Goal: Task Accomplishment & Management: Manage account settings

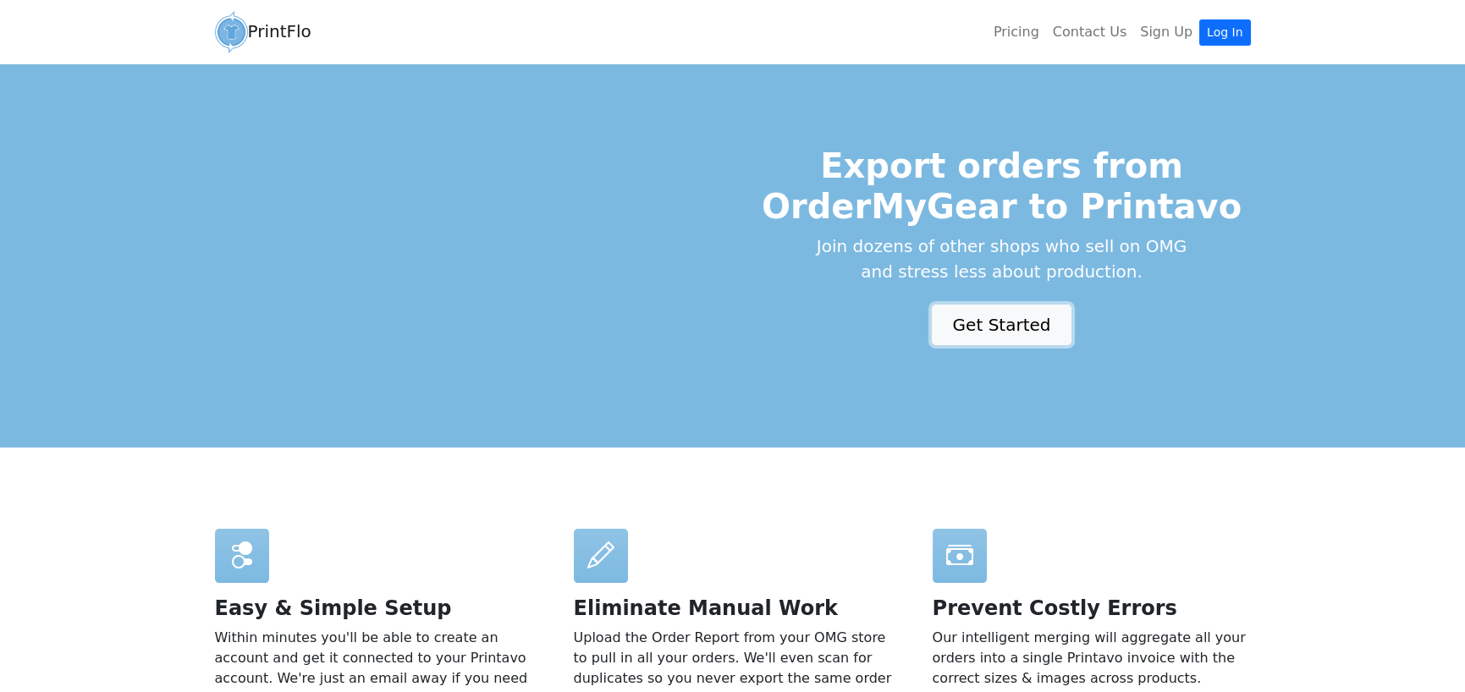
click at [969, 329] on link "Get Started" at bounding box center [1002, 325] width 140 height 41
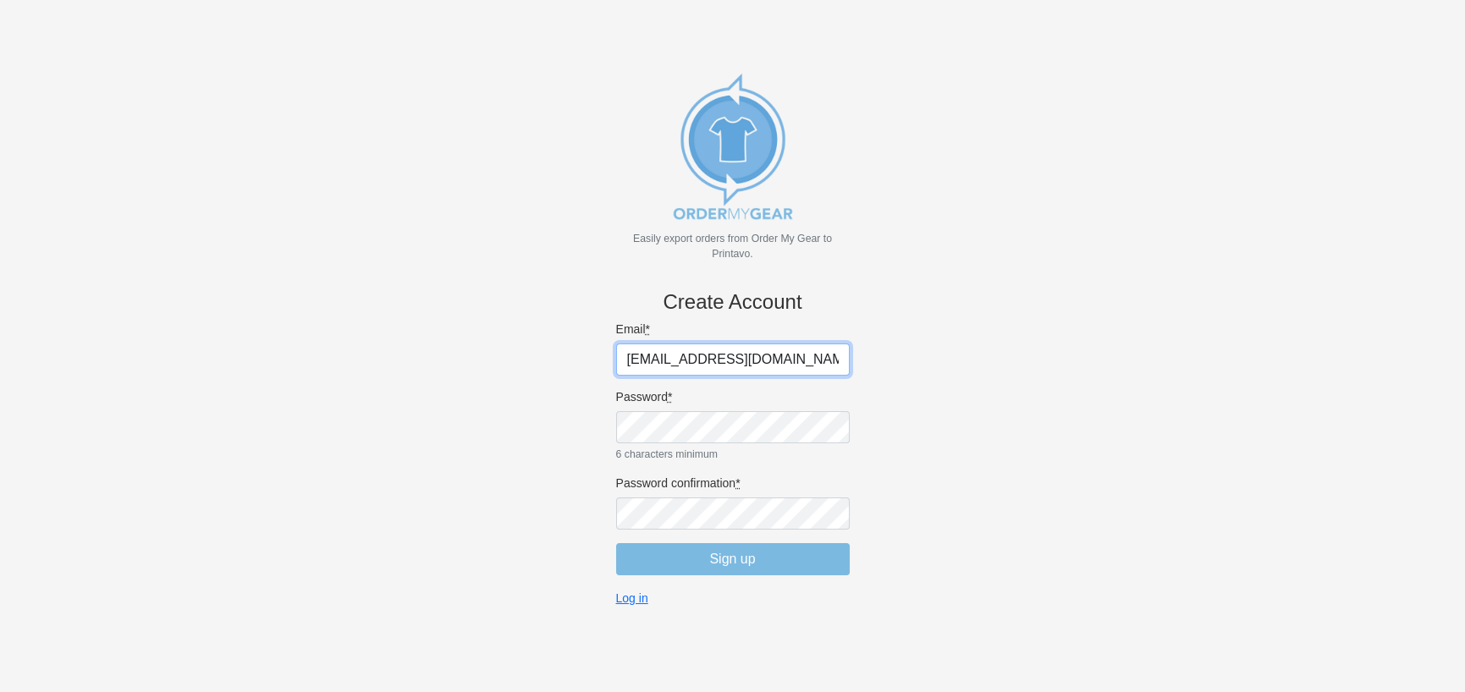
click at [727, 349] on input "jw@cheerssports.com" at bounding box center [733, 360] width 234 height 32
click at [784, 357] on input "jw@cheerssports.com" at bounding box center [733, 360] width 234 height 32
drag, startPoint x: 812, startPoint y: 359, endPoint x: 563, endPoint y: 350, distance: 248.9
click at [563, 350] on body "Easily export orders from Order My Gear to Printavo. Create Account Email * jw@…" at bounding box center [732, 374] width 1409 height 692
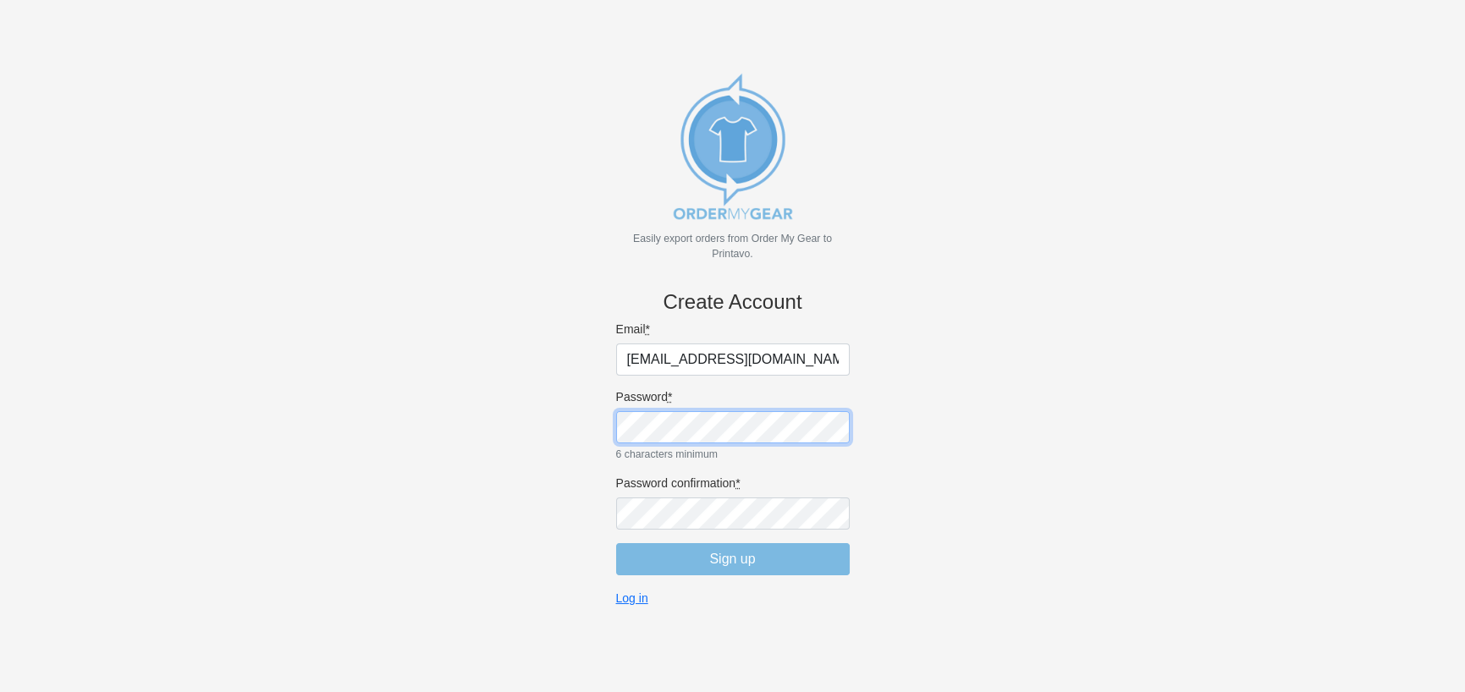
click at [579, 453] on body "Easily export orders from Order My Gear to Printavo. Create Account Email * jw@…" at bounding box center [732, 374] width 1409 height 692
click at [1039, 467] on body "Easily export orders from Order My Gear to Printavo. Create Account Email * jw@…" at bounding box center [732, 374] width 1409 height 692
click at [600, 439] on body "Easily export orders from Order My Gear to Printavo. Create Account Email * jw@…" at bounding box center [732, 374] width 1409 height 692
click at [493, 586] on body "Easily export orders from Order My Gear to Printavo. Create Account Email * jw@…" at bounding box center [732, 374] width 1409 height 692
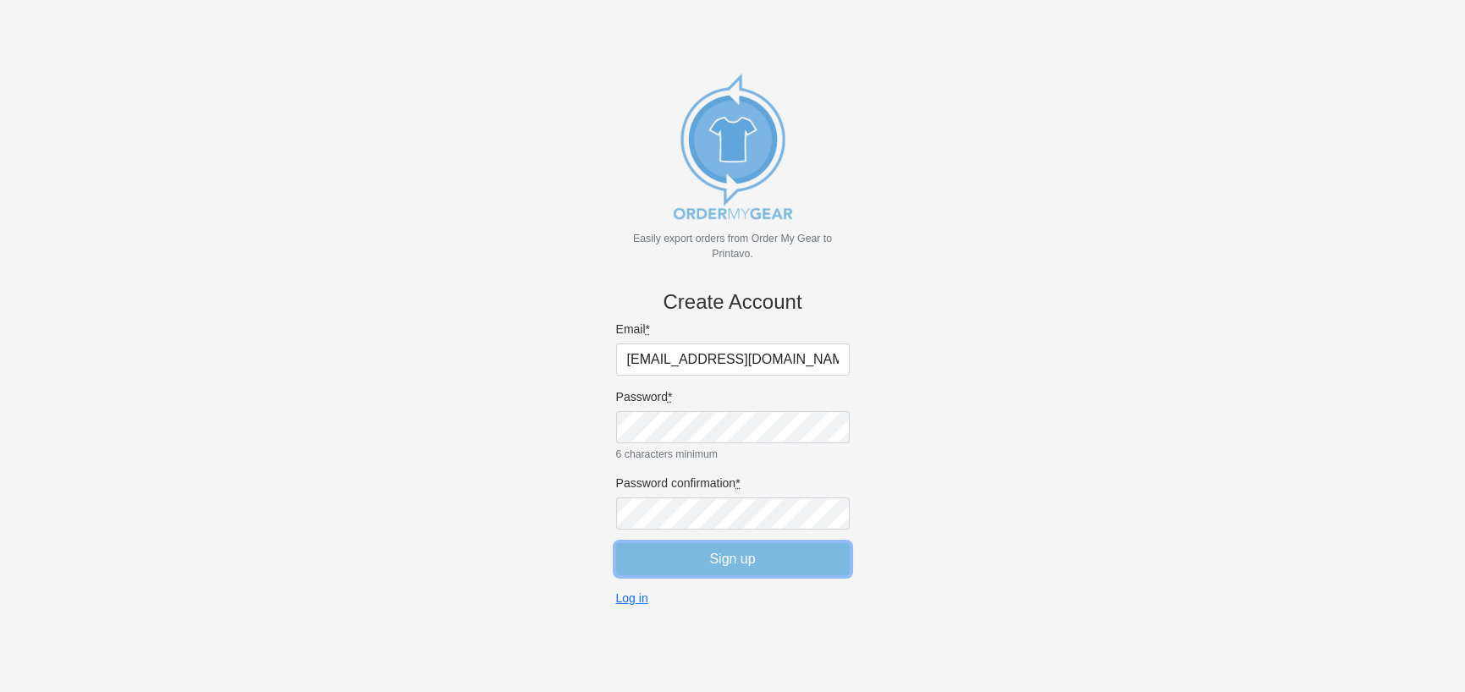
click at [653, 556] on input "Sign up" at bounding box center [733, 559] width 234 height 32
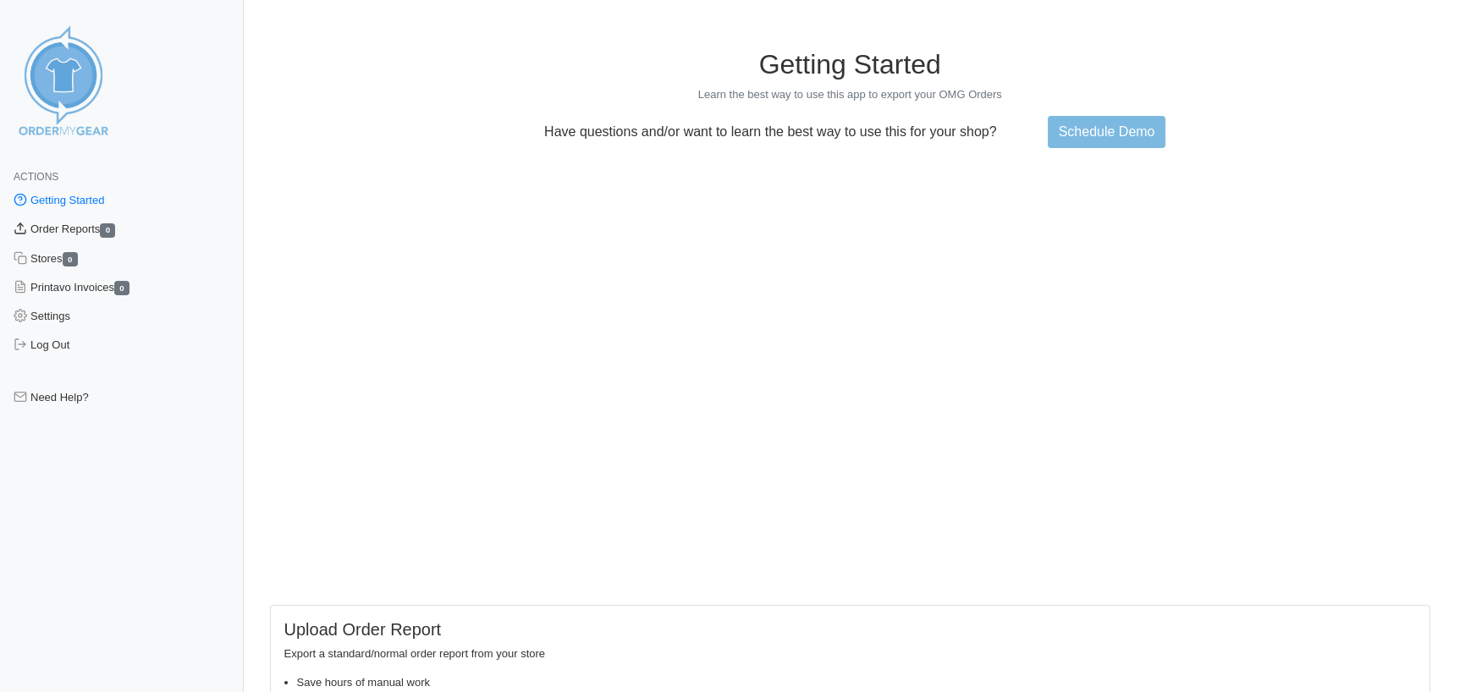
click at [85, 228] on link "Order Reports 0" at bounding box center [122, 229] width 244 height 29
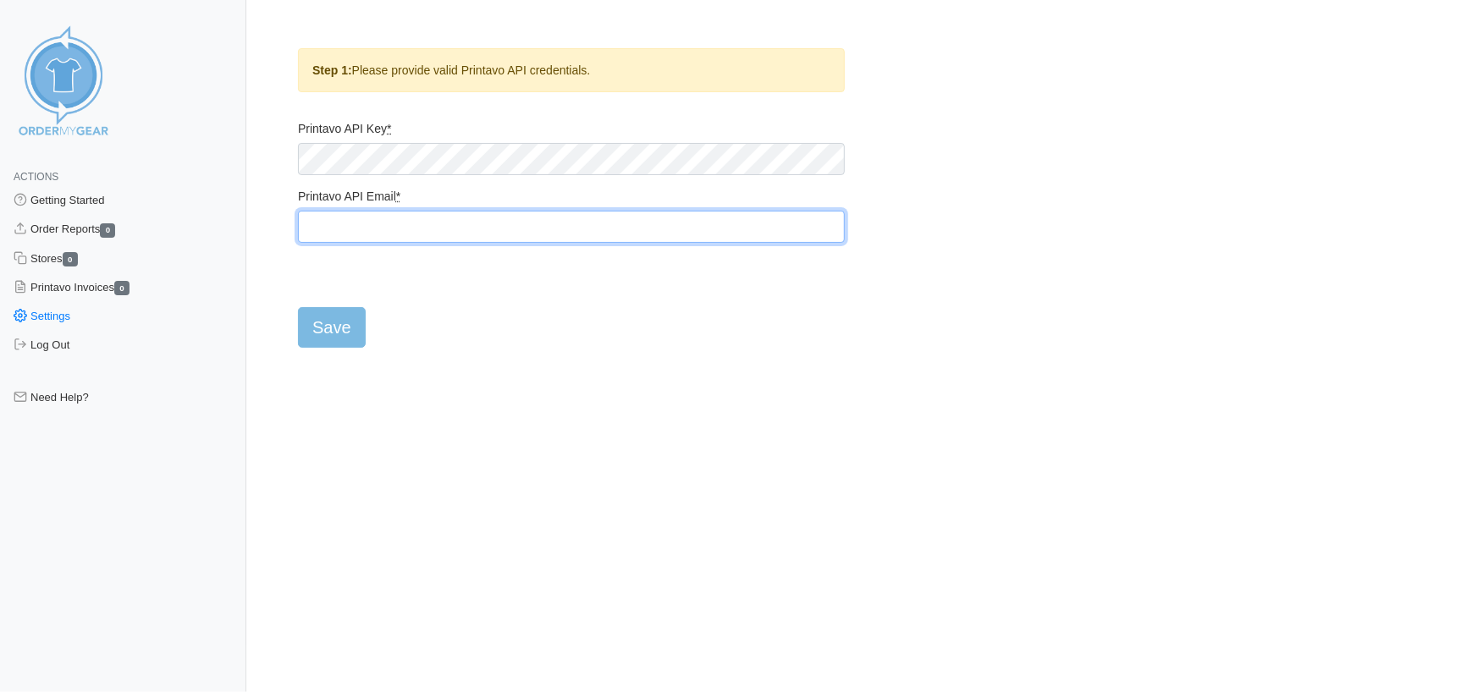
click at [394, 225] on input "Printavo API Email *" at bounding box center [571, 227] width 547 height 32
type input "[EMAIL_ADDRESS][DOMAIN_NAME]"
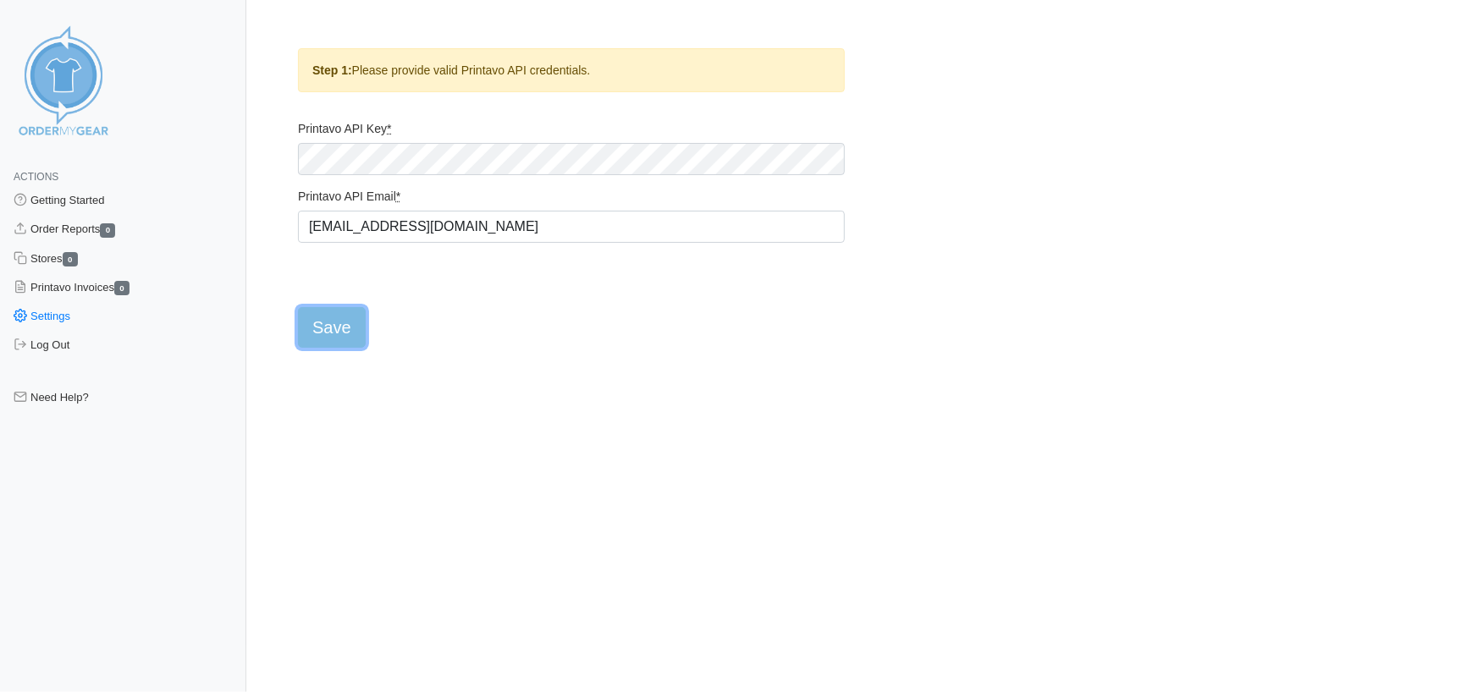
click at [322, 328] on input "Save" at bounding box center [332, 327] width 68 height 41
type input "Saving..."
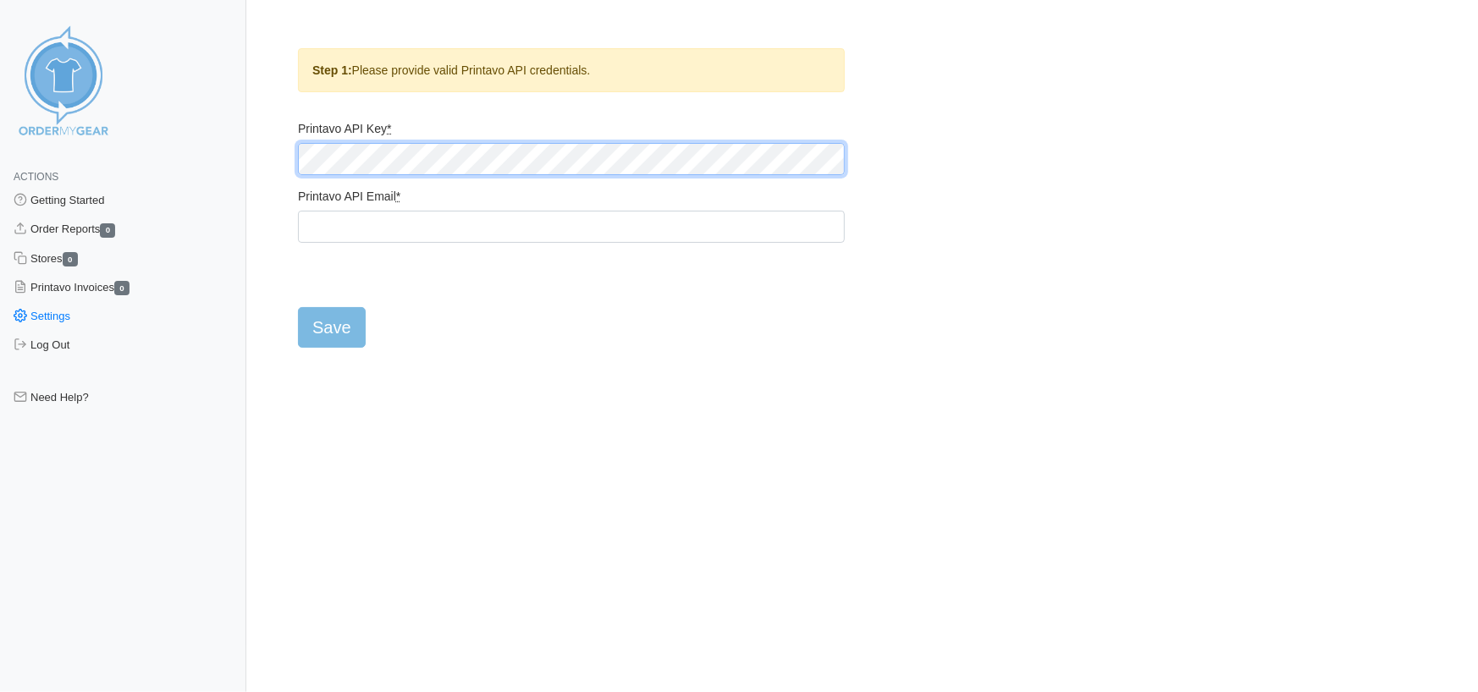
click at [245, 163] on div "Actions Getting Started Order Reports 0 Stores 0 Printavo Invoices 0 Settings L…" at bounding box center [739, 188] width 1422 height 320
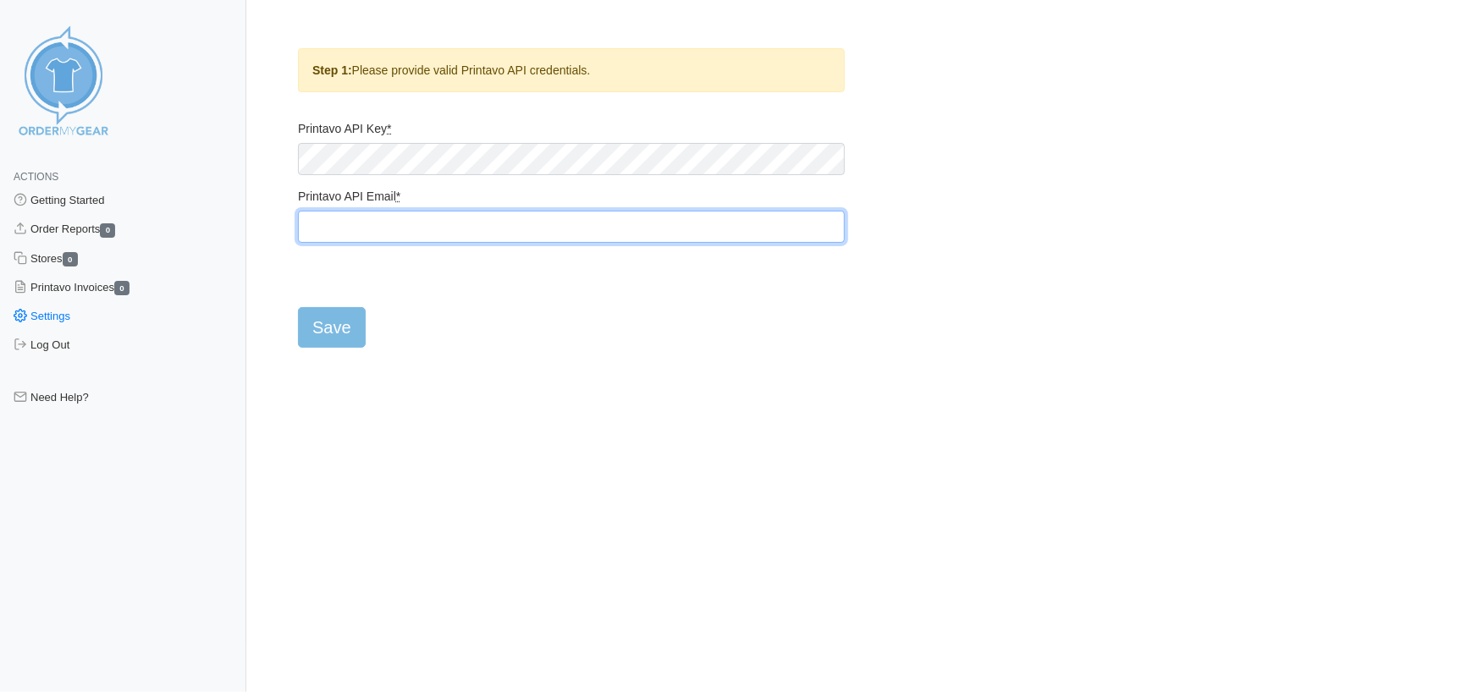
click at [331, 228] on input "Printavo API Email *" at bounding box center [571, 227] width 547 height 32
type input "[EMAIL_ADDRESS][DOMAIN_NAME]"
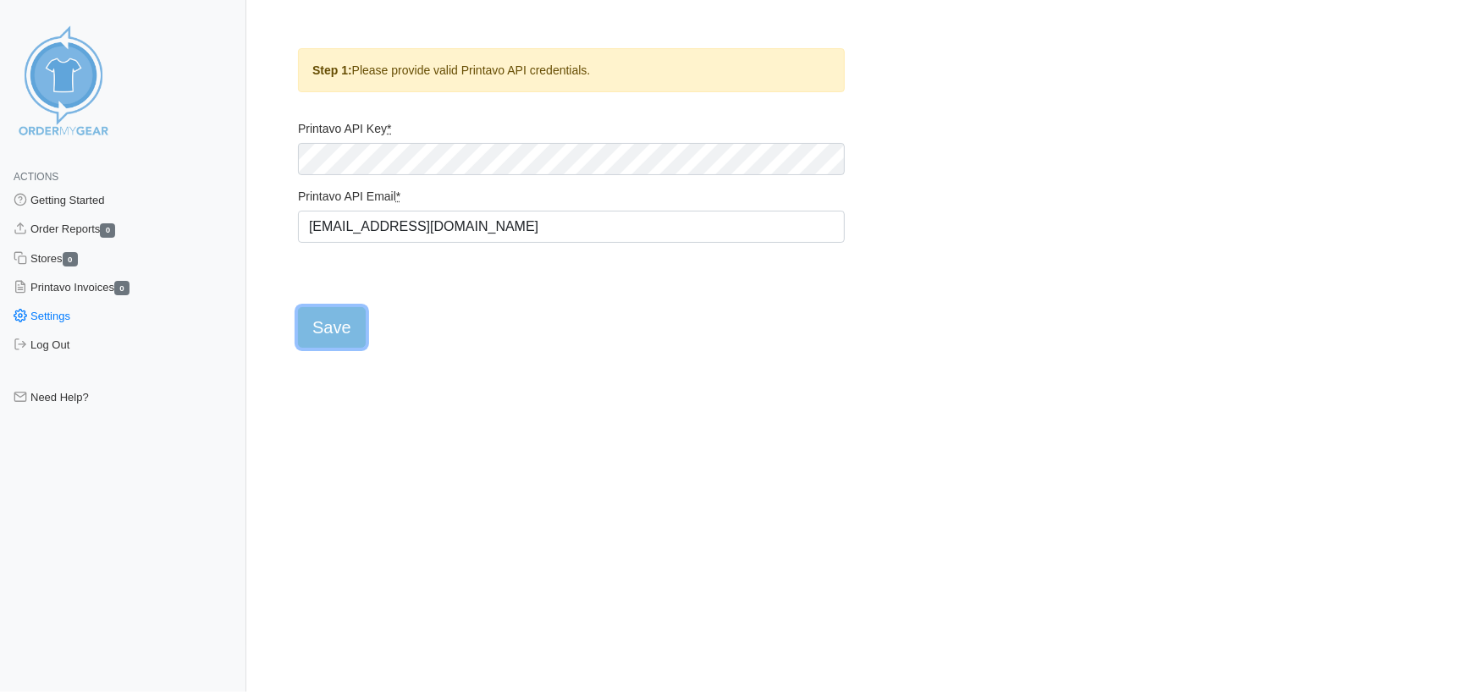
click at [322, 329] on input "Save" at bounding box center [332, 327] width 68 height 41
type input "Saving..."
click at [344, 326] on input "Save" at bounding box center [332, 327] width 68 height 41
type input "Saving..."
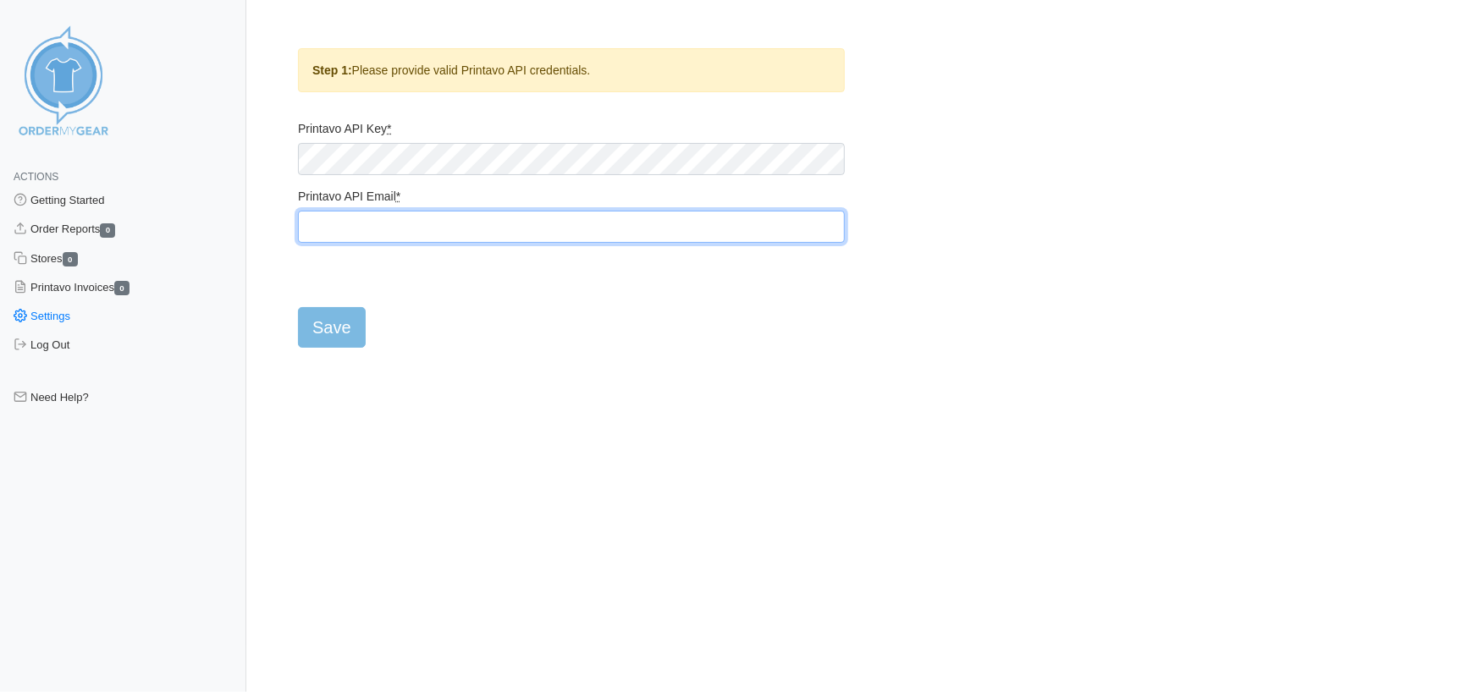
click at [339, 228] on input "Printavo API Email *" at bounding box center [571, 227] width 547 height 32
type input "[EMAIL_ADDRESS][DOMAIN_NAME]"
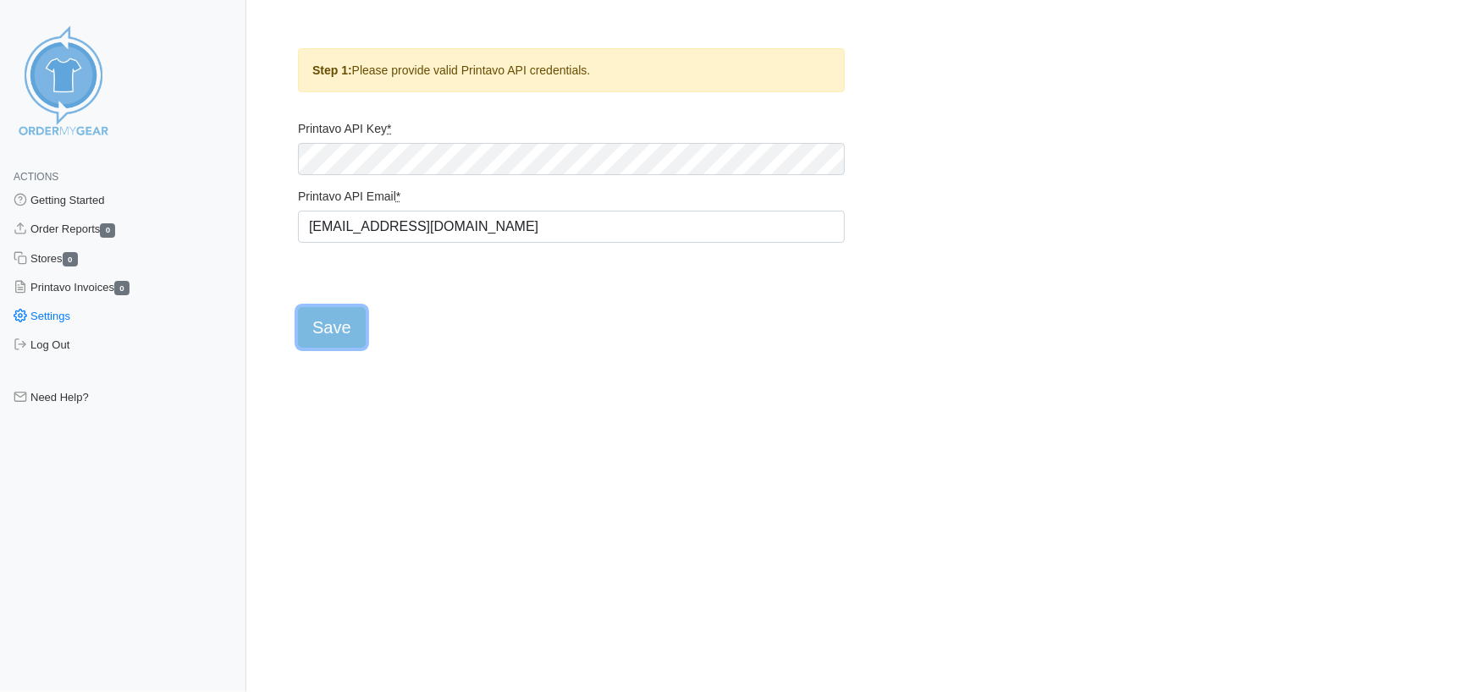
click at [330, 320] on input "Save" at bounding box center [332, 327] width 68 height 41
type input "Saving..."
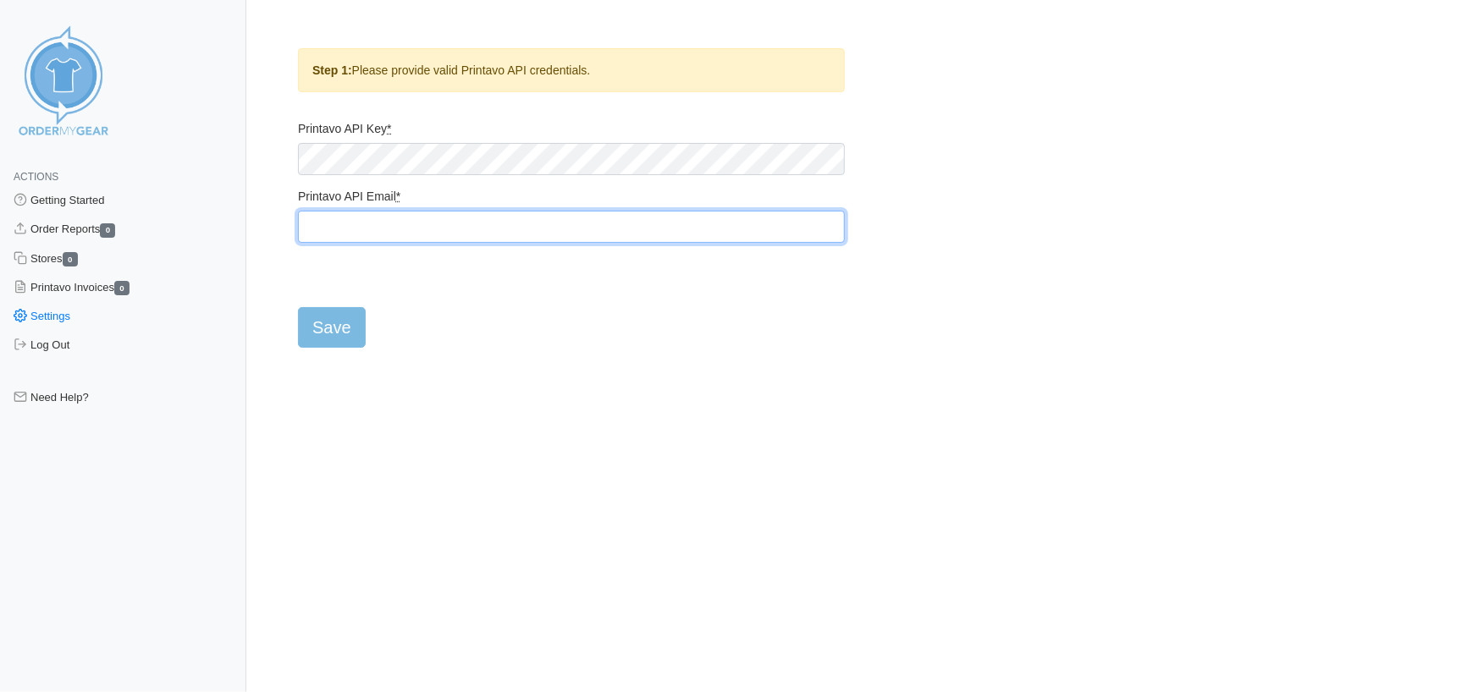
click at [400, 219] on input "Printavo API Email *" at bounding box center [571, 227] width 547 height 32
click at [373, 228] on input "Printavo API Email *" at bounding box center [571, 227] width 547 height 32
type input "cheers@cheerssports.com"
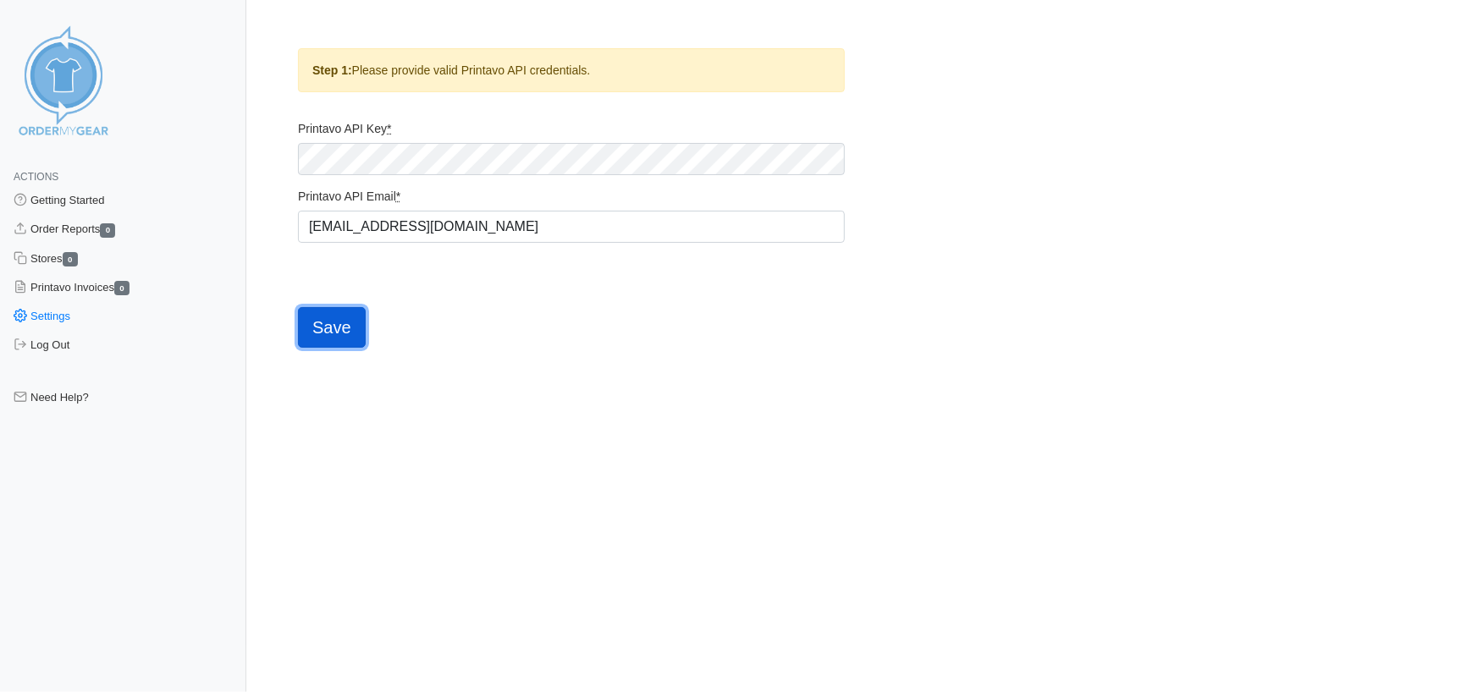
drag, startPoint x: 300, startPoint y: 337, endPoint x: 309, endPoint y: 330, distance: 10.8
click at [300, 337] on input "Save" at bounding box center [332, 327] width 68 height 41
type input "Saving..."
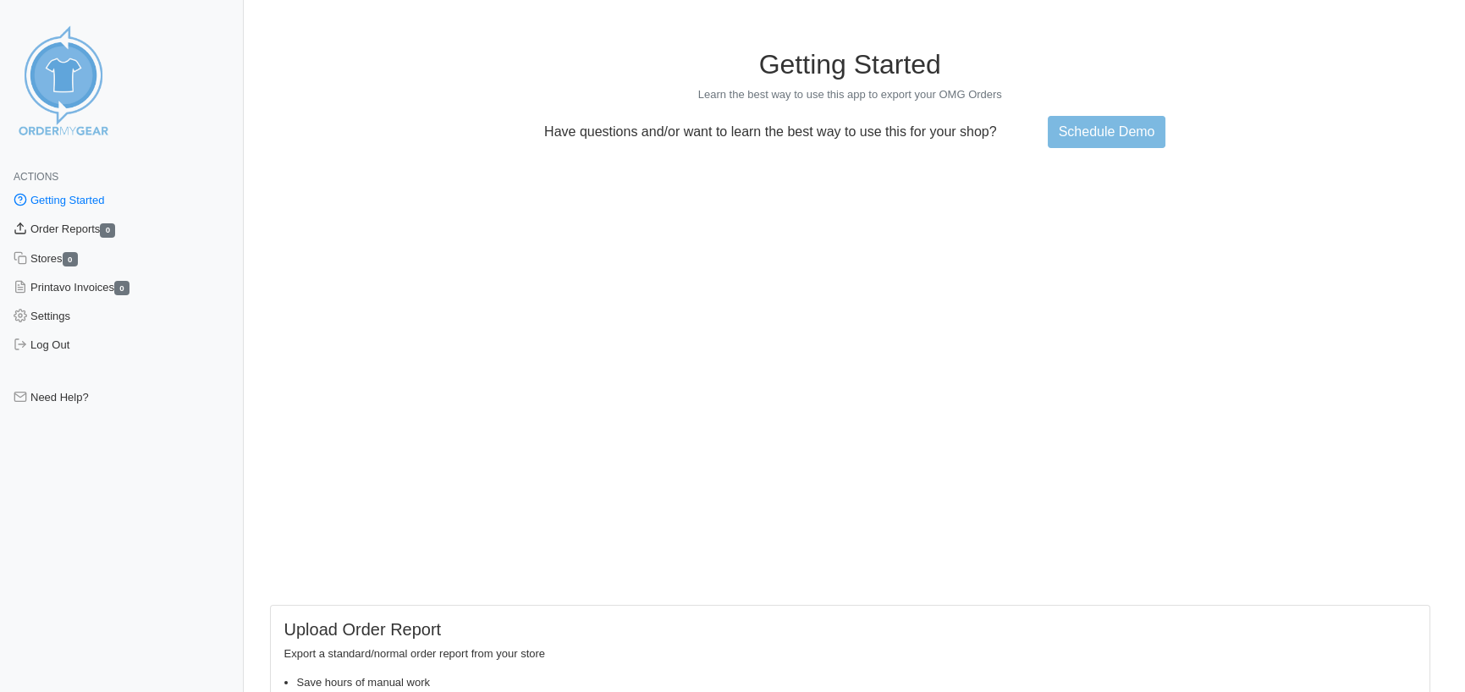
click at [78, 225] on link "Order Reports 0" at bounding box center [122, 229] width 244 height 29
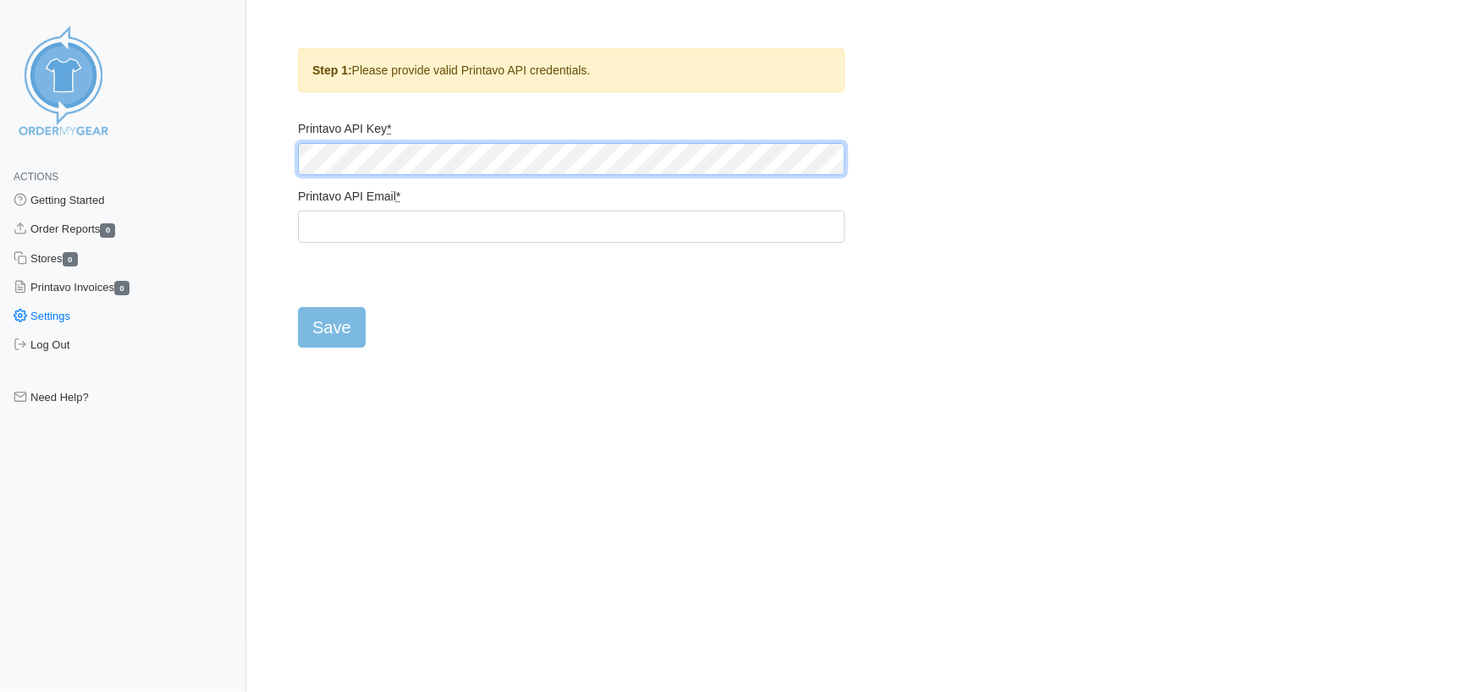
click at [161, 148] on div "Actions Getting Started Order Reports 0 Stores 0 Printavo Invoices 0 Settings L…" at bounding box center [739, 188] width 1422 height 320
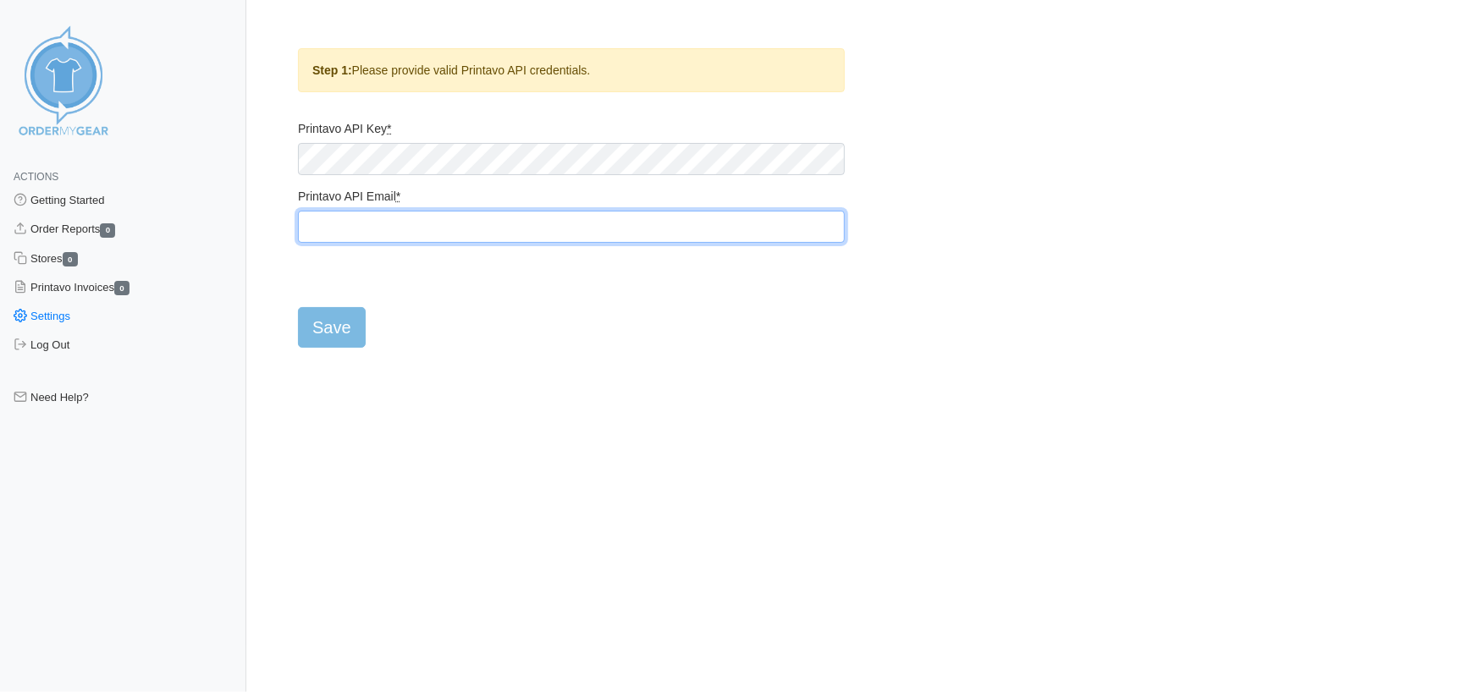
click at [336, 212] on input "Printavo API Email *" at bounding box center [571, 227] width 547 height 32
type input "[EMAIL_ADDRESS][DOMAIN_NAME]"
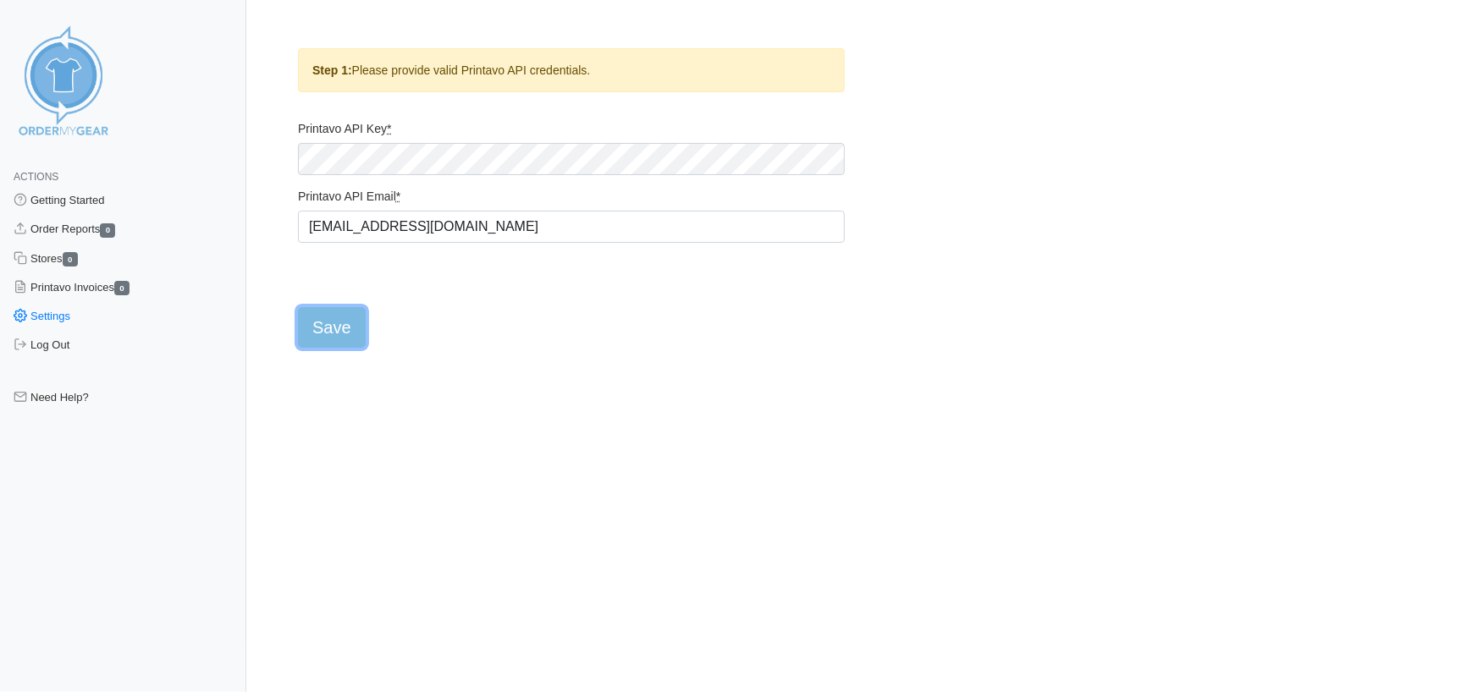
click at [338, 309] on input "Save" at bounding box center [332, 327] width 68 height 41
type input "Saving..."
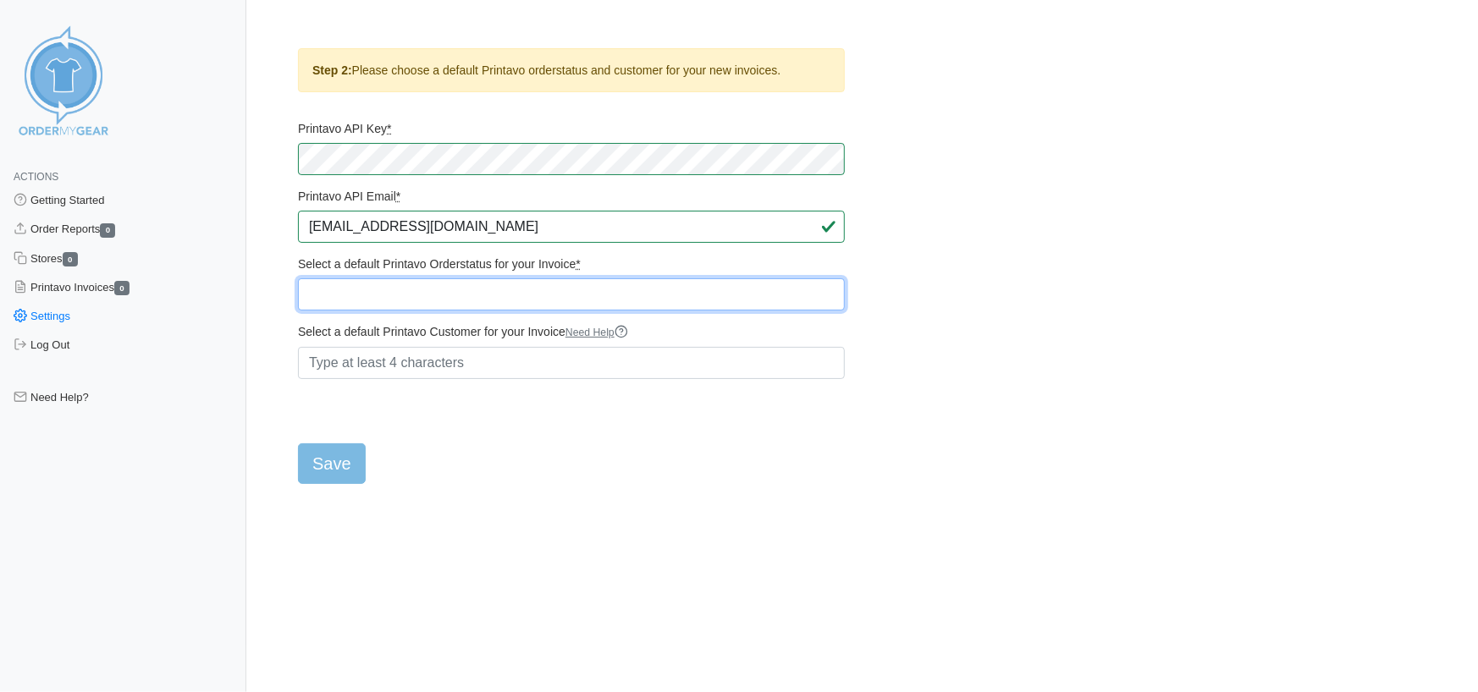
click at [575, 310] on select "Quote 🚀 Quote Approval Sent 🚀 Quote Approval Sent - Manually 🚀 Quote Approval S…" at bounding box center [571, 294] width 547 height 32
select select "330546"
click at [298, 293] on select "Quote 🚀 Quote Approval Sent 🚀 Quote Approval Sent - Manually 🚀 Quote Approval S…" at bounding box center [571, 294] width 547 height 32
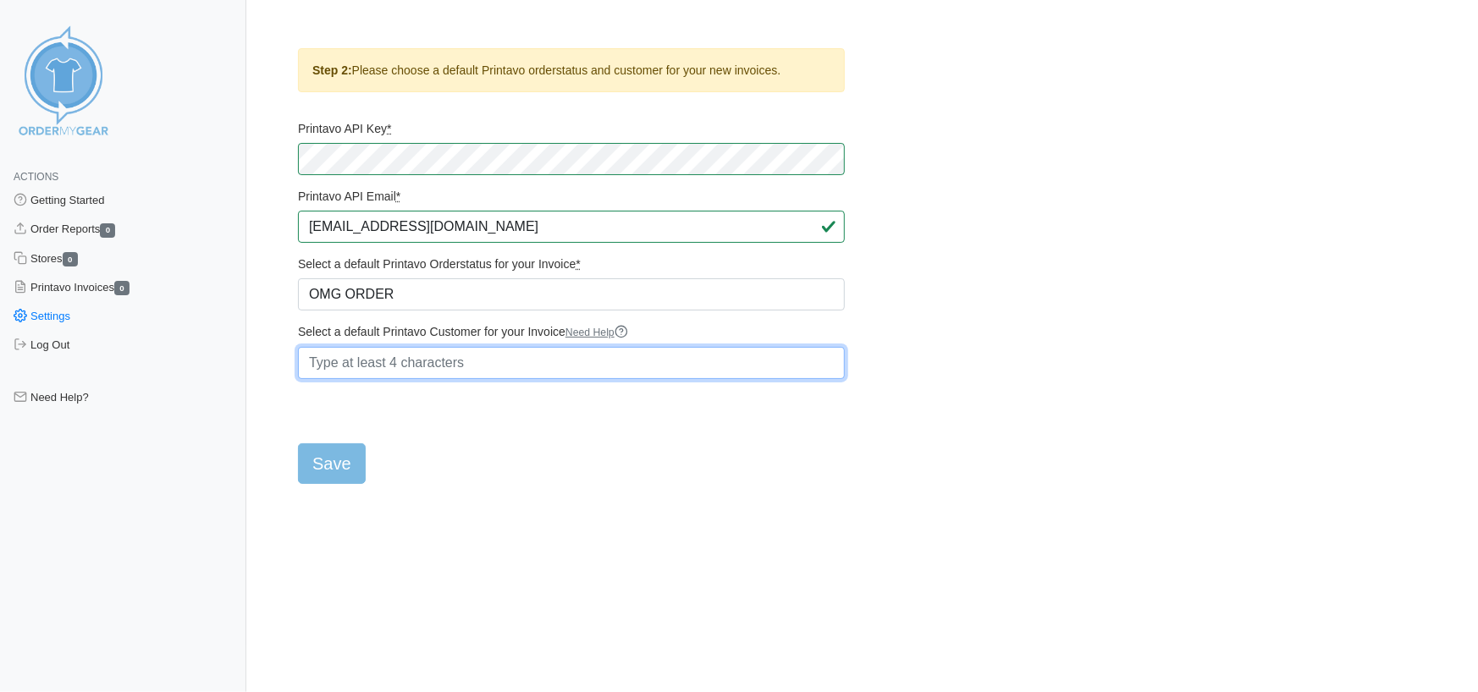
click at [453, 376] on input "Select a default Printavo Customer for your Invoice Need Help" at bounding box center [571, 363] width 547 height 32
type input "J"
type input "JW2025"
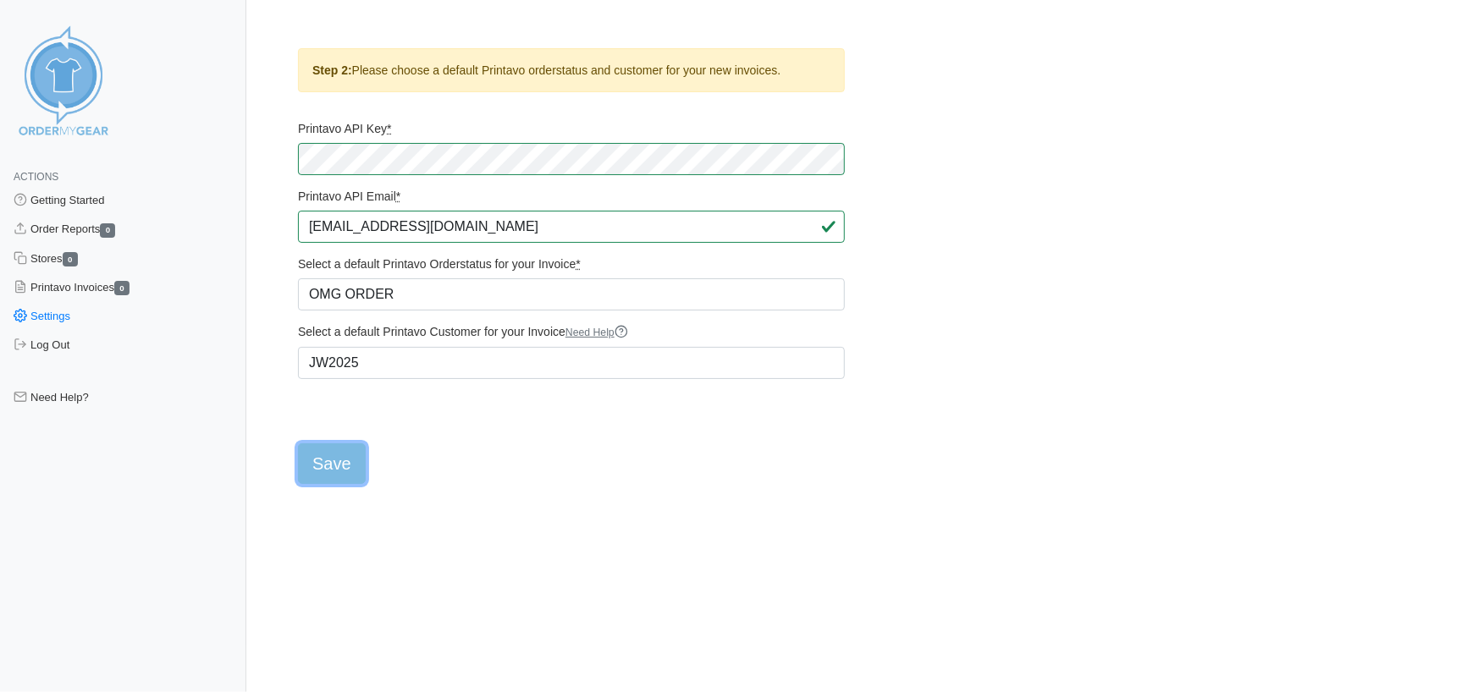
click at [346, 484] on input "Save" at bounding box center [332, 463] width 68 height 41
type input "Saving..."
click at [338, 473] on input "Save" at bounding box center [332, 463] width 68 height 41
type input "Saving..."
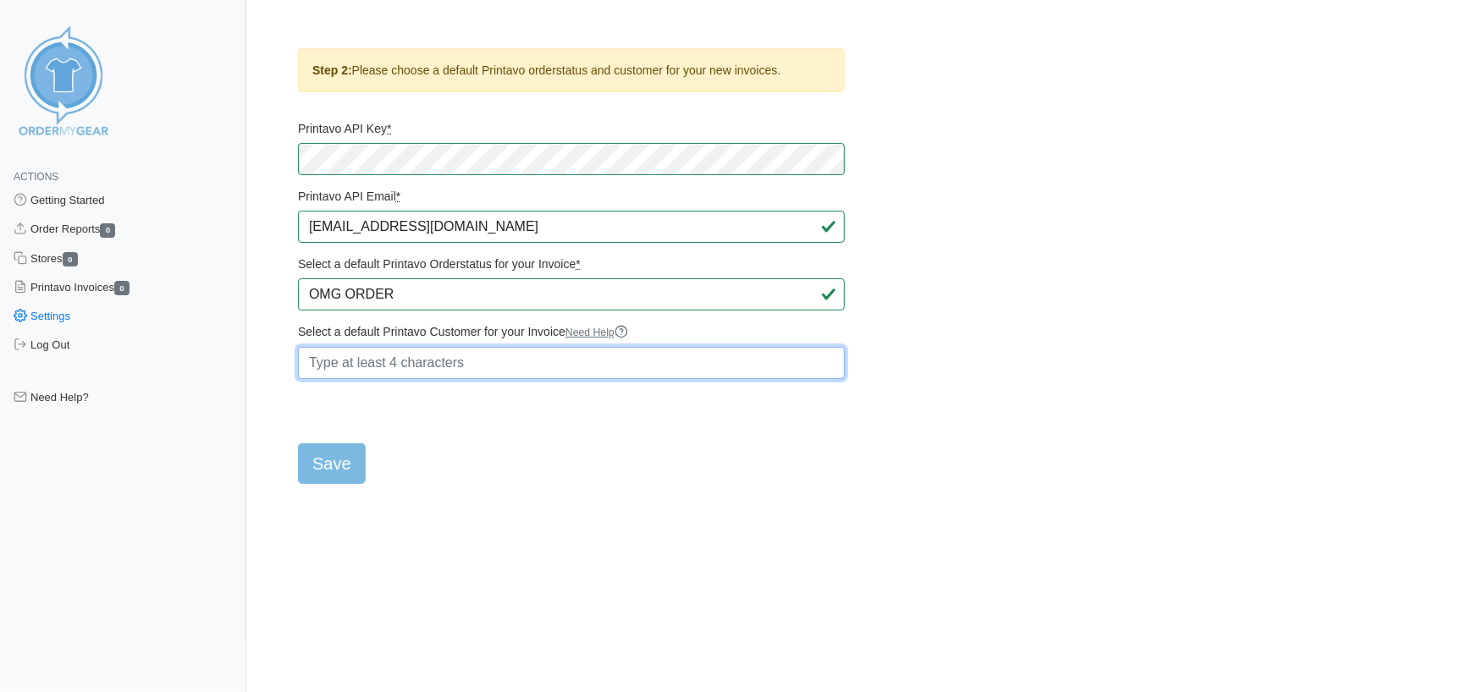
click at [572, 374] on input "Select a default Printavo Customer for your Invoice Need Help" at bounding box center [571, 363] width 547 height 32
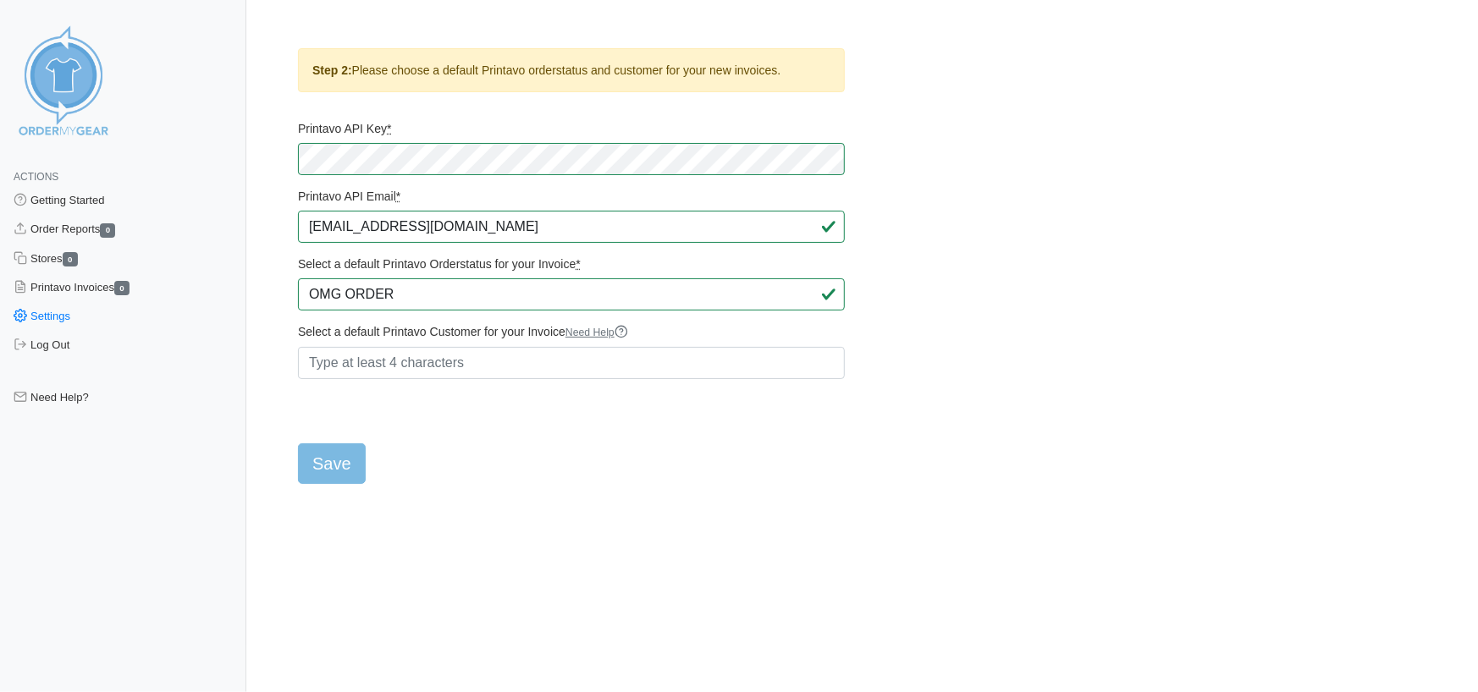
click at [628, 338] on icon at bounding box center [621, 332] width 14 height 14
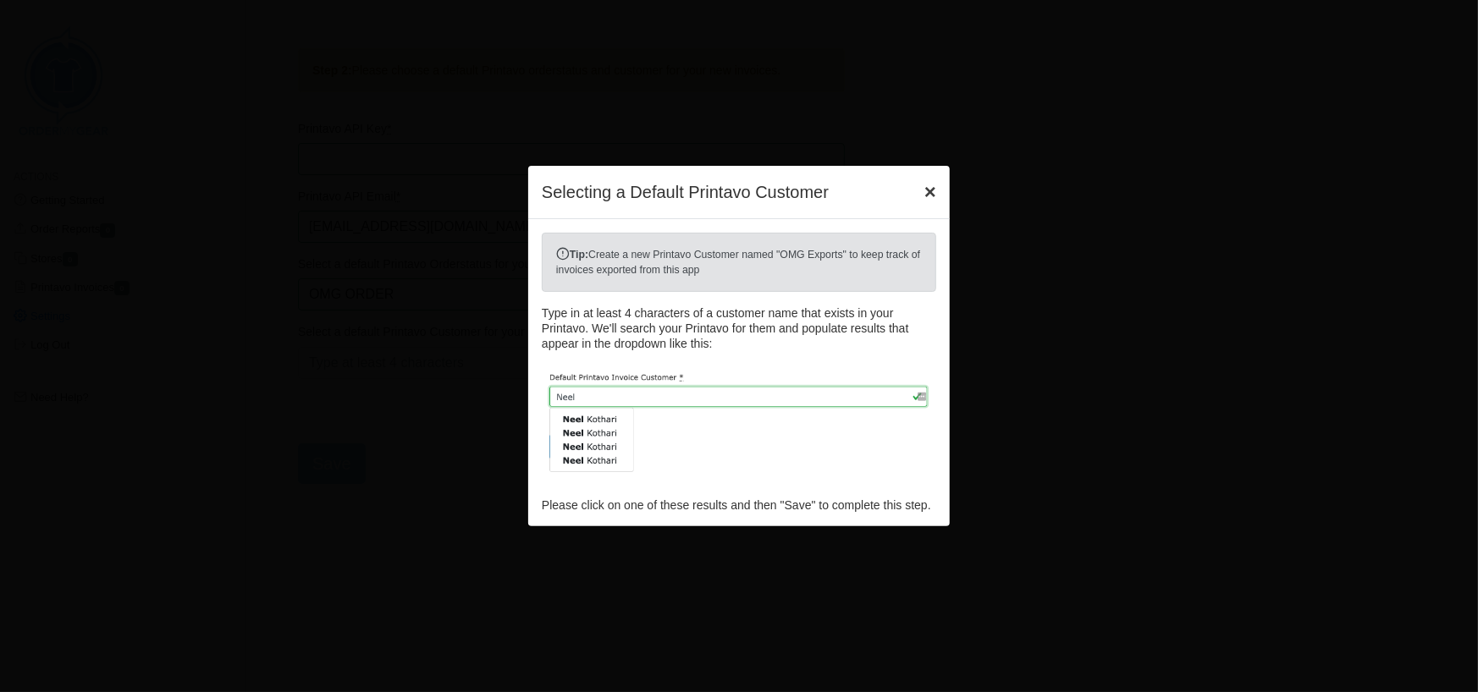
click at [945, 184] on button "×" at bounding box center [930, 191] width 39 height 47
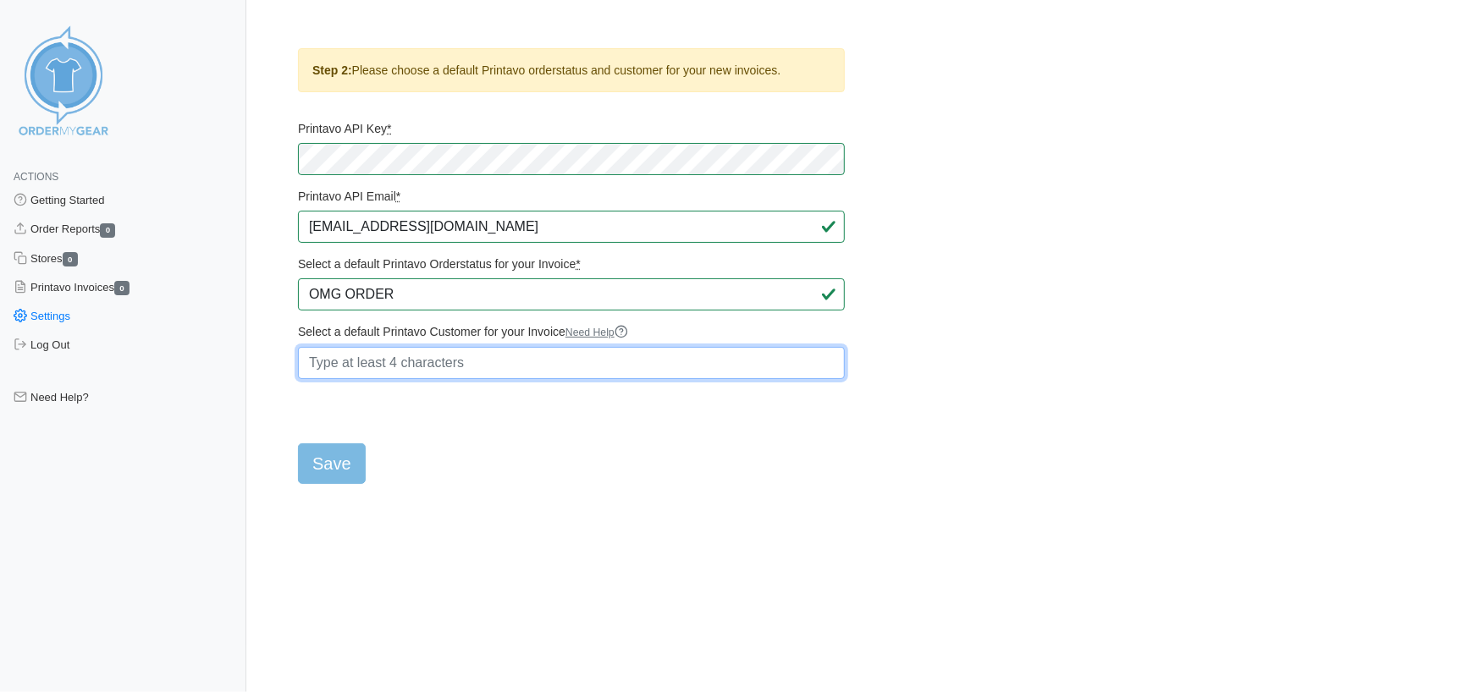
click at [472, 377] on input "Select a default Printavo Customer for your Invoice Need Help" at bounding box center [571, 363] width 547 height 32
type input "[PERSON_NAME]"
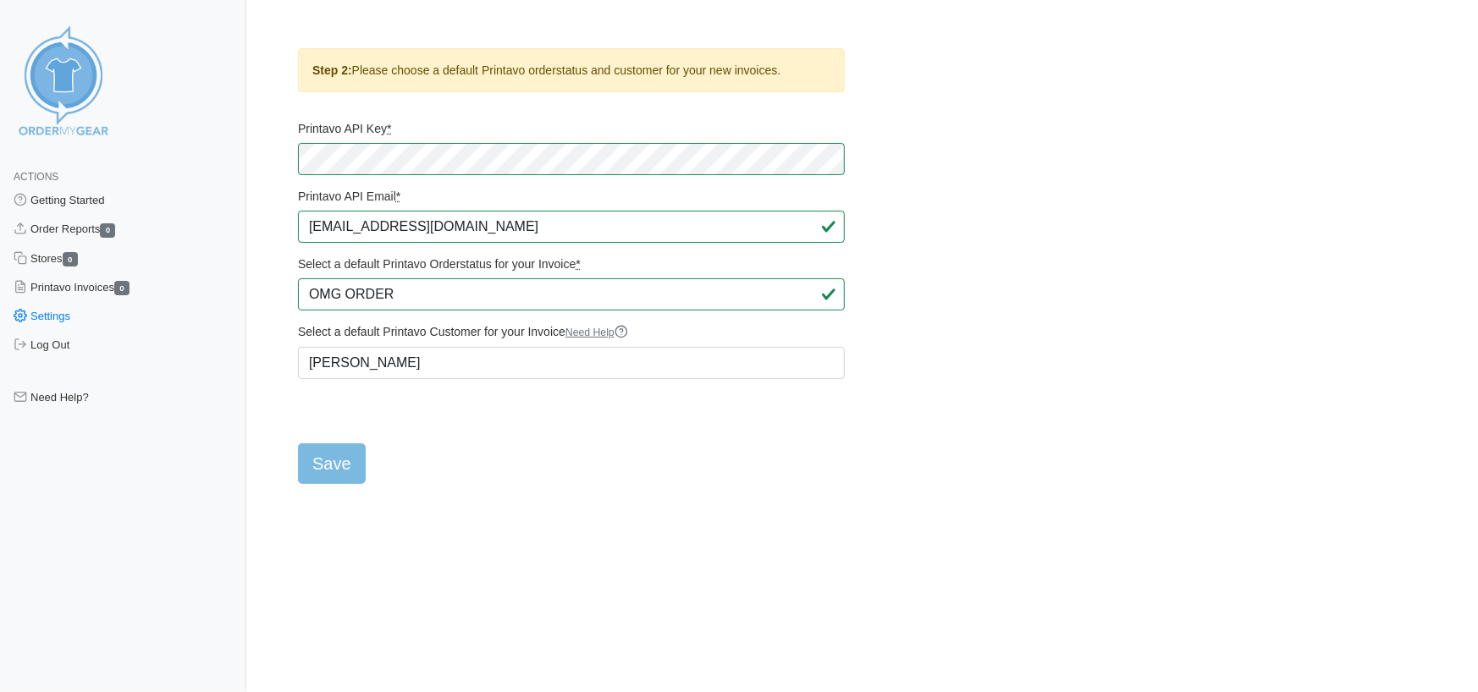
drag, startPoint x: 338, startPoint y: 450, endPoint x: 338, endPoint y: 465, distance: 14.4
click at [338, 451] on form "Printavo API Key * Printavo API Email * [EMAIL_ADDRESS][DOMAIN_NAME] Select a d…" at bounding box center [571, 302] width 547 height 363
click at [338, 465] on input "Save" at bounding box center [332, 463] width 68 height 41
type input "Saving..."
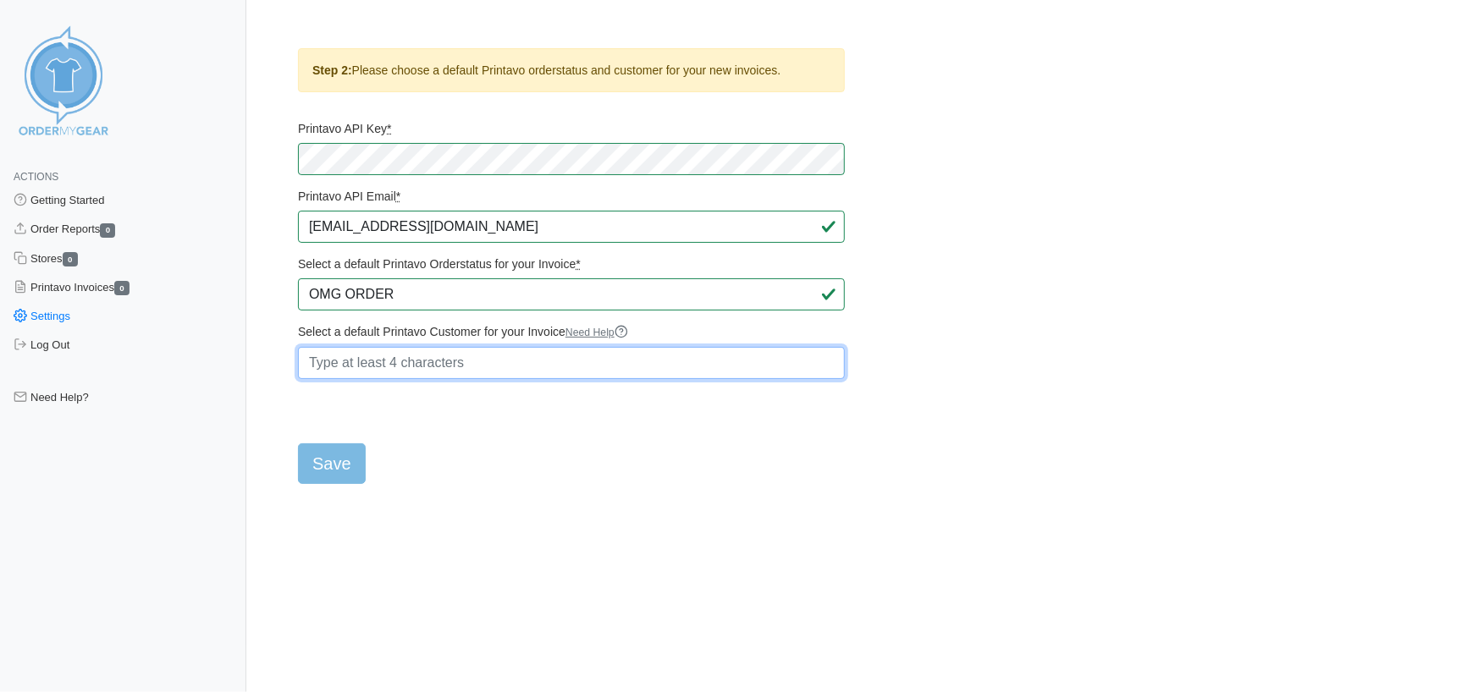
click at [421, 373] on input "Select a default Printavo Customer for your Invoice Need Help" at bounding box center [571, 363] width 547 height 32
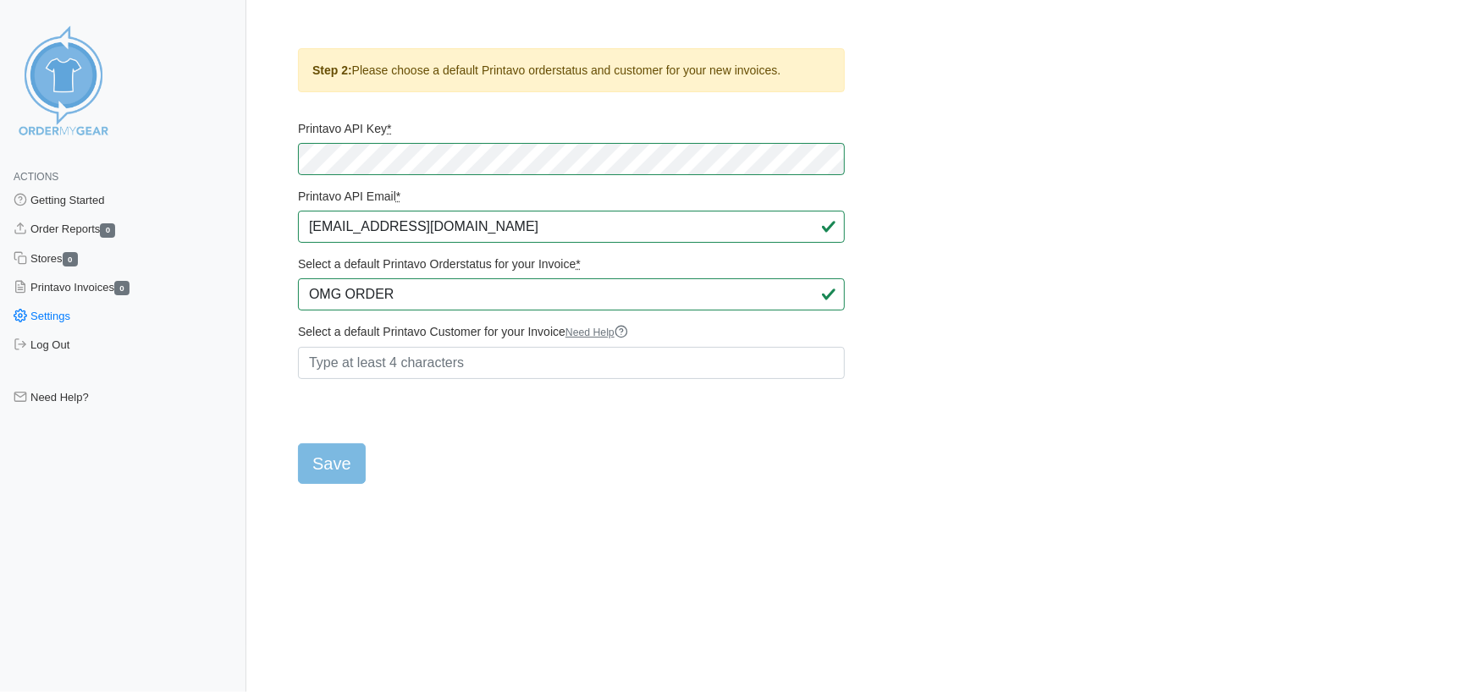
click at [628, 338] on icon at bounding box center [621, 332] width 14 height 14
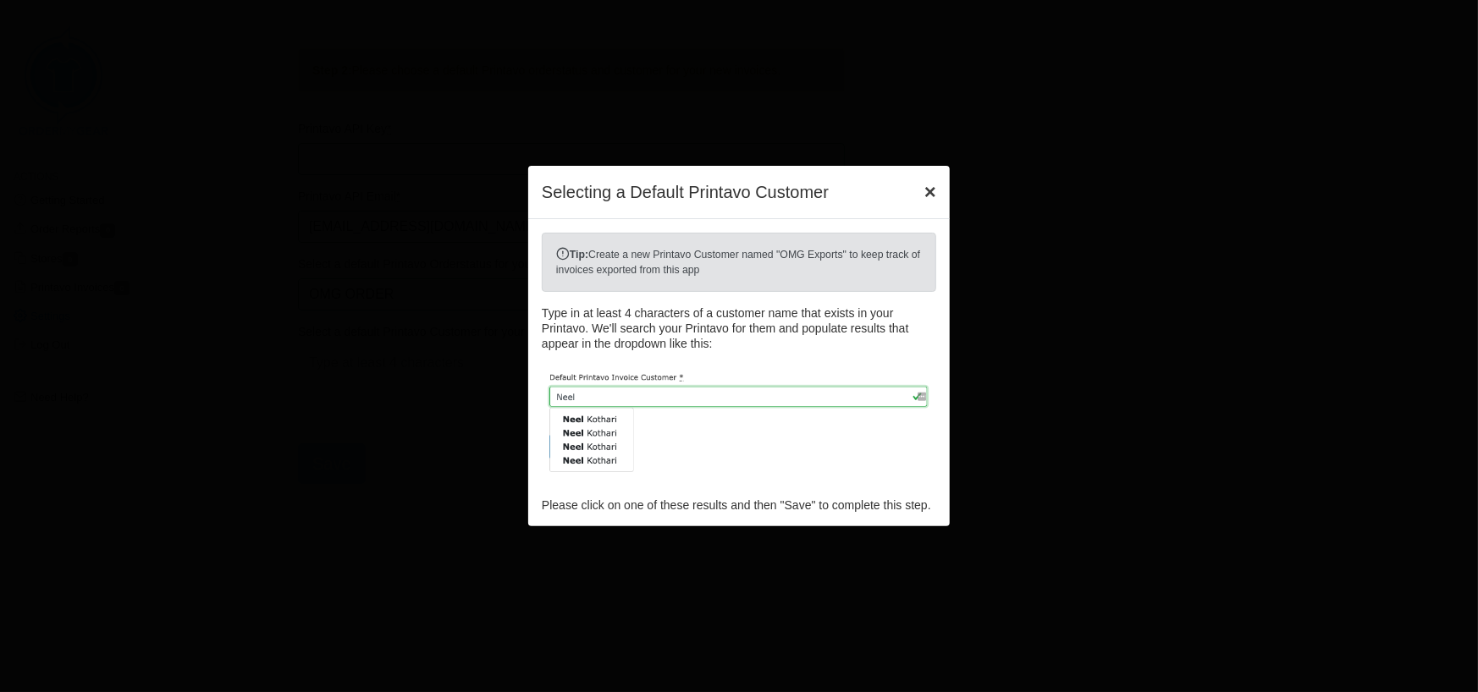
click at [927, 181] on span "×" at bounding box center [930, 191] width 12 height 23
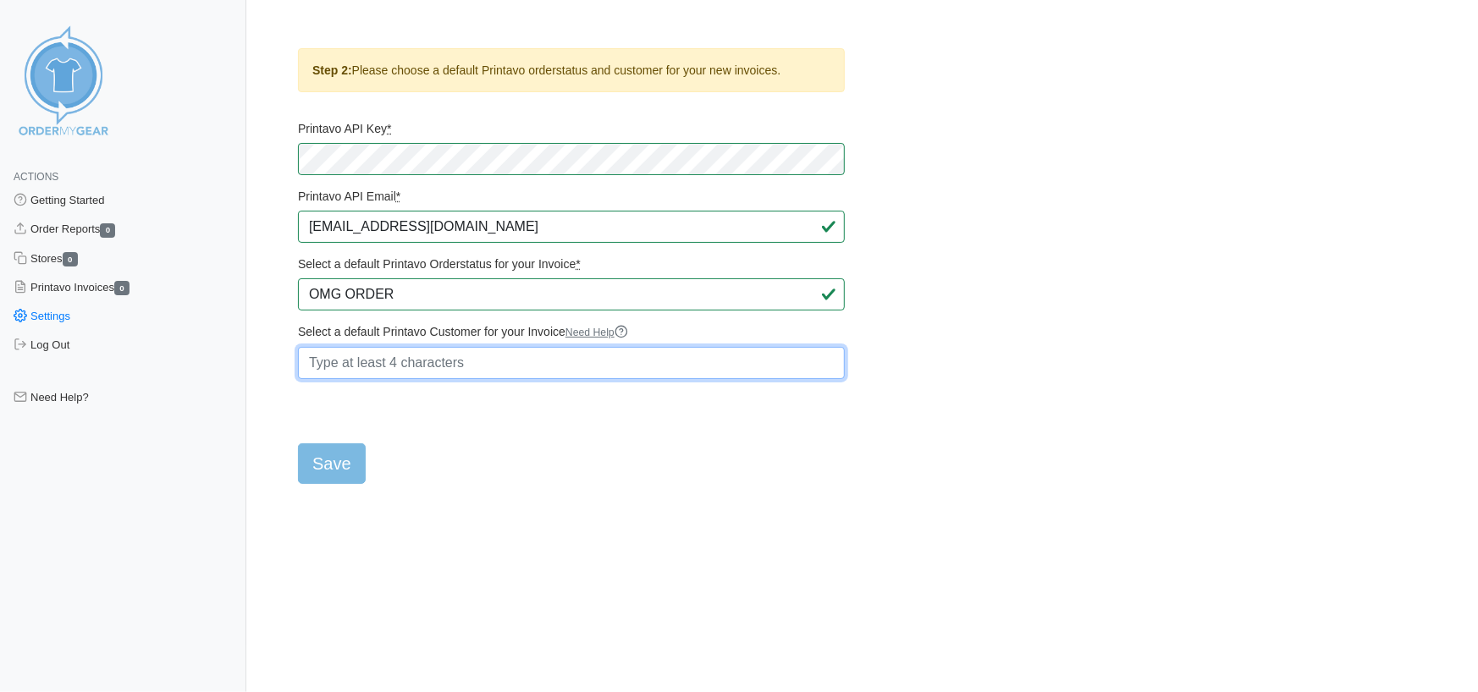
click at [378, 379] on input "Select a default Printavo Customer for your Invoice Need Help" at bounding box center [571, 363] width 547 height 32
drag, startPoint x: 378, startPoint y: 380, endPoint x: 283, endPoint y: 380, distance: 94.8
click at [283, 380] on main "Step 2: Please choose a default Printavo orderstatus and customer for your new …" at bounding box center [857, 256] width 1185 height 456
click at [421, 379] on input "JW" at bounding box center [571, 363] width 547 height 32
drag, startPoint x: 396, startPoint y: 372, endPoint x: 292, endPoint y: 372, distance: 104.1
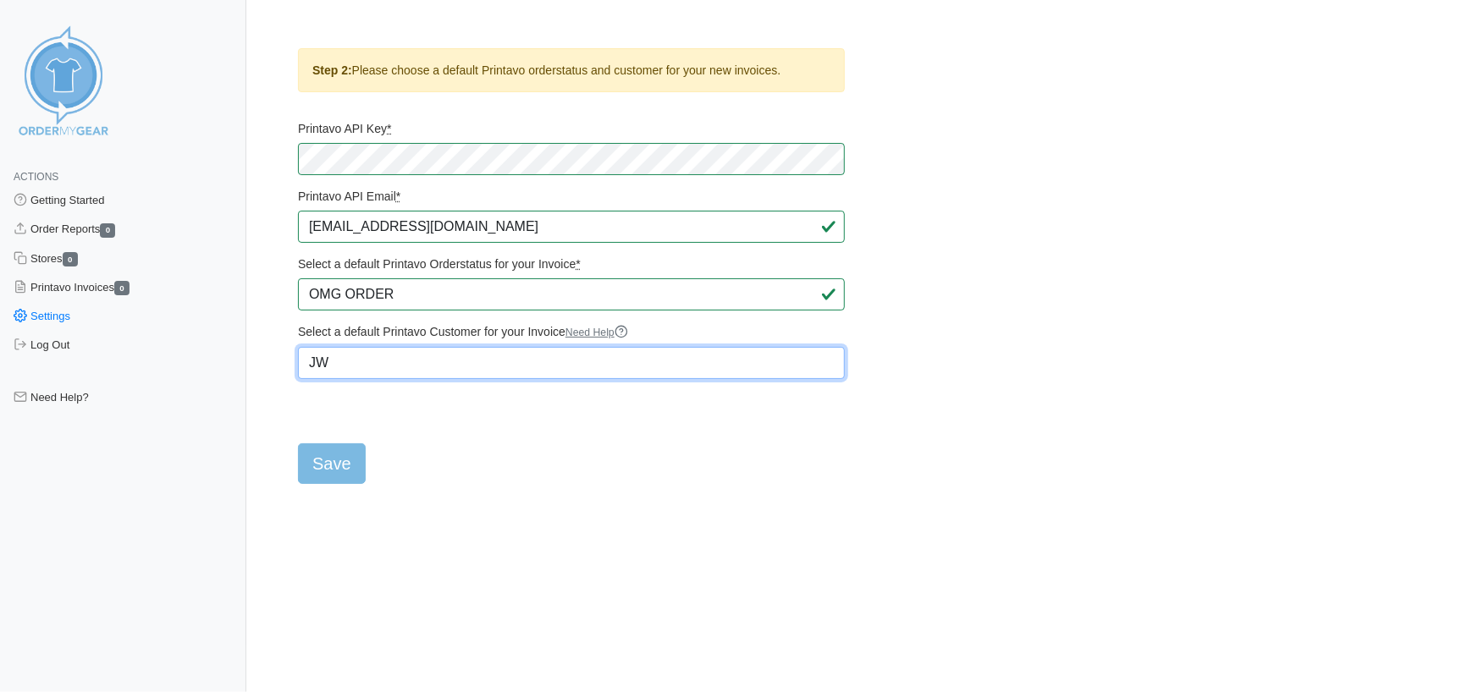
click at [292, 372] on div "Step 2: Please choose a default Printavo orderstatus and customer for your new …" at bounding box center [571, 266] width 572 height 436
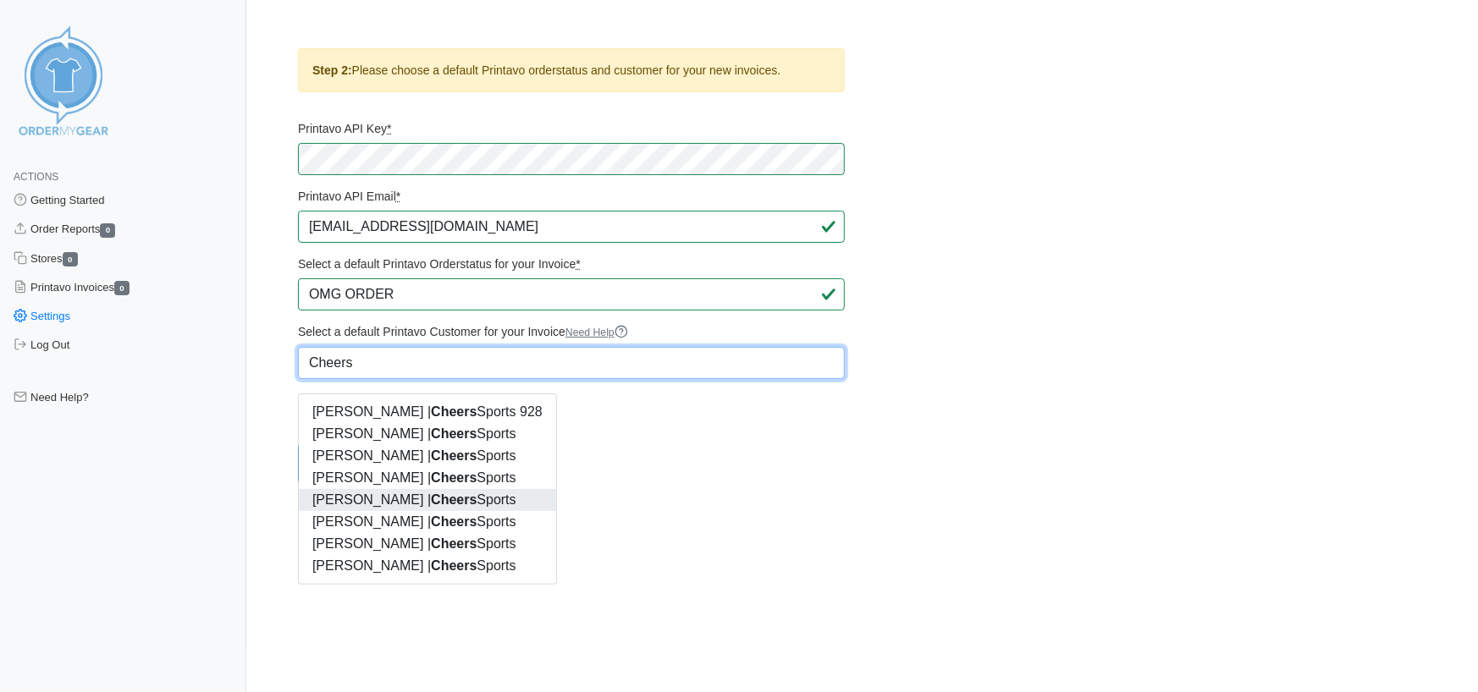
click at [445, 495] on strong "Cheers" at bounding box center [454, 500] width 46 height 14
type input "[PERSON_NAME] | Cheers Sports"
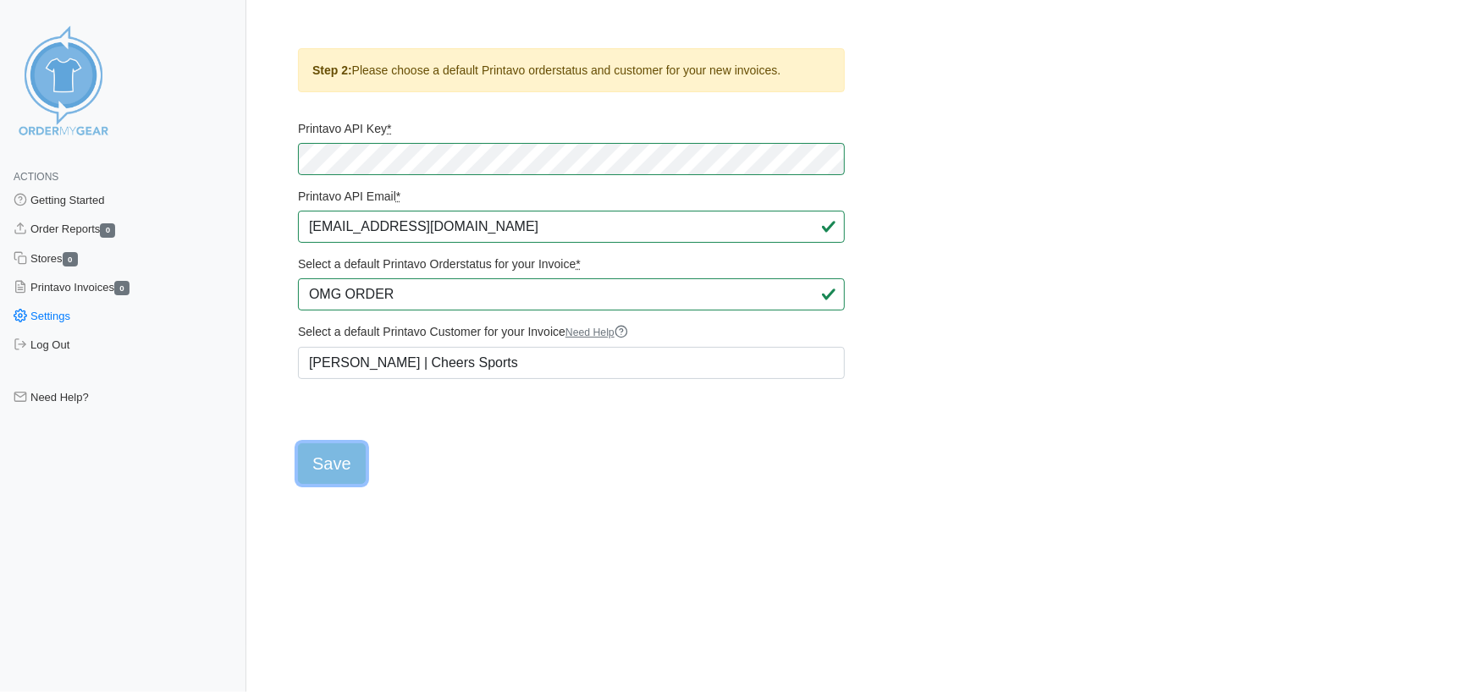
click at [323, 481] on input "Save" at bounding box center [332, 463] width 68 height 41
type input "Saving..."
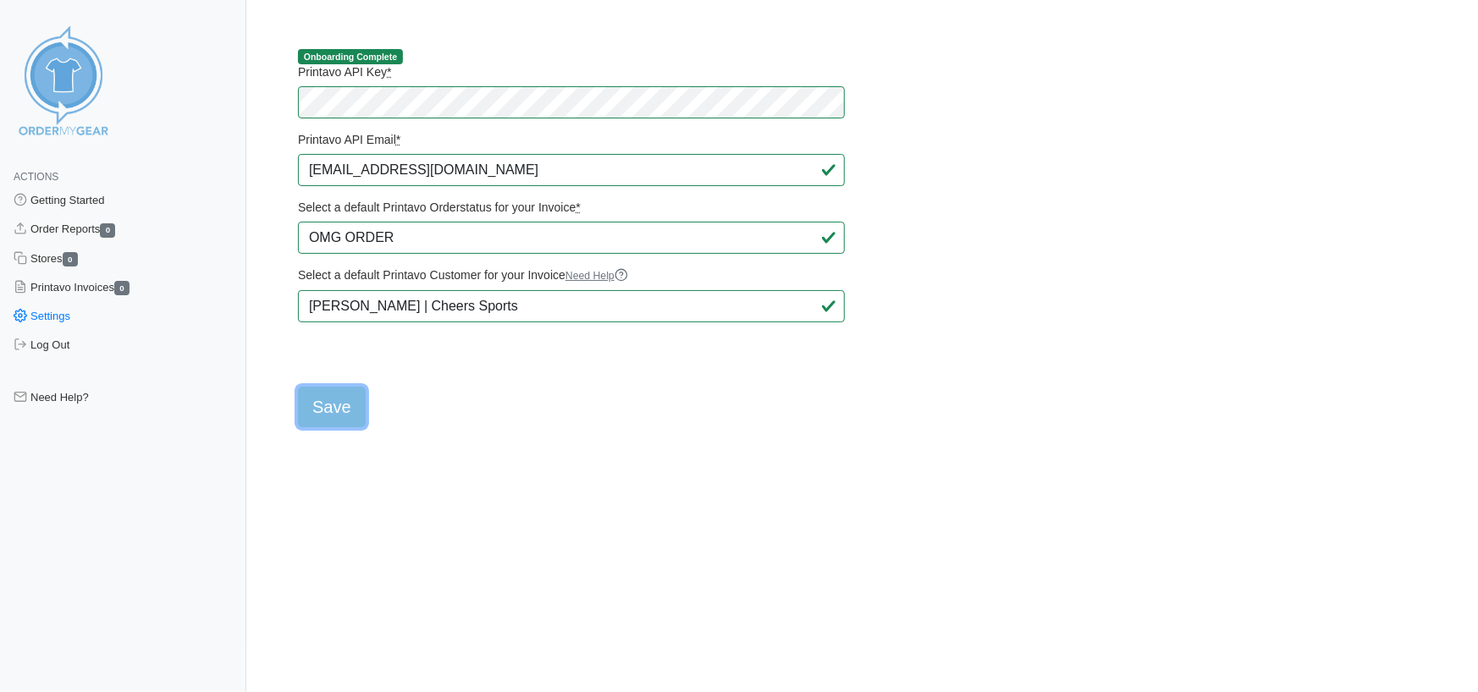
click at [347, 405] on input "Save" at bounding box center [332, 407] width 68 height 41
type input "Saving..."
